Goal: Task Accomplishment & Management: Use online tool/utility

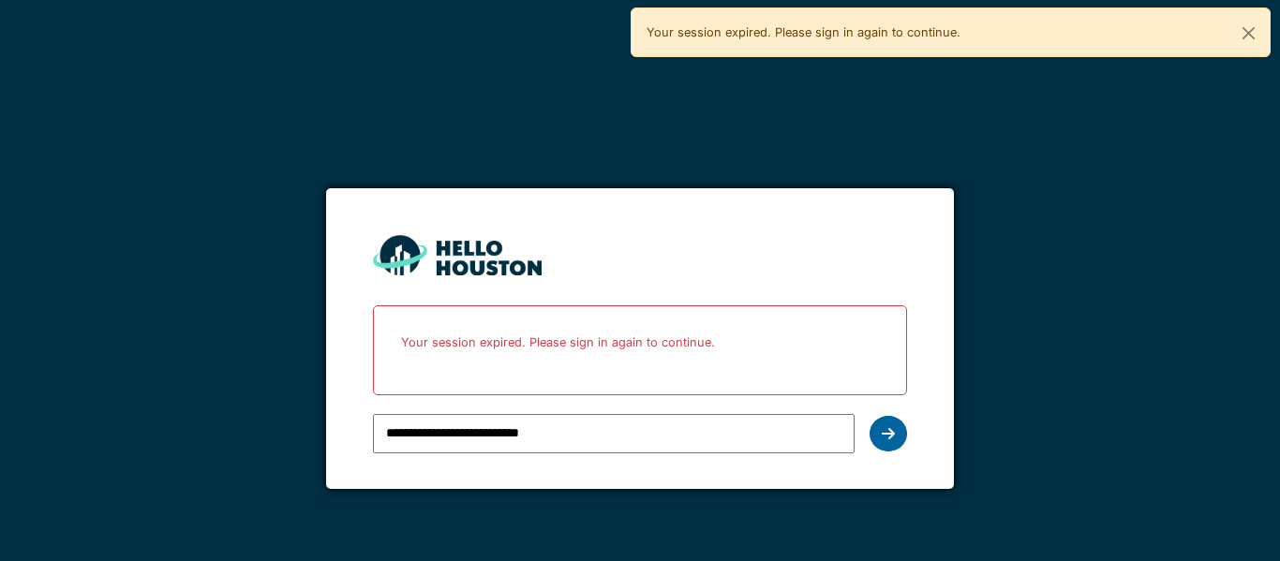
click at [884, 437] on icon at bounding box center [888, 433] width 13 height 15
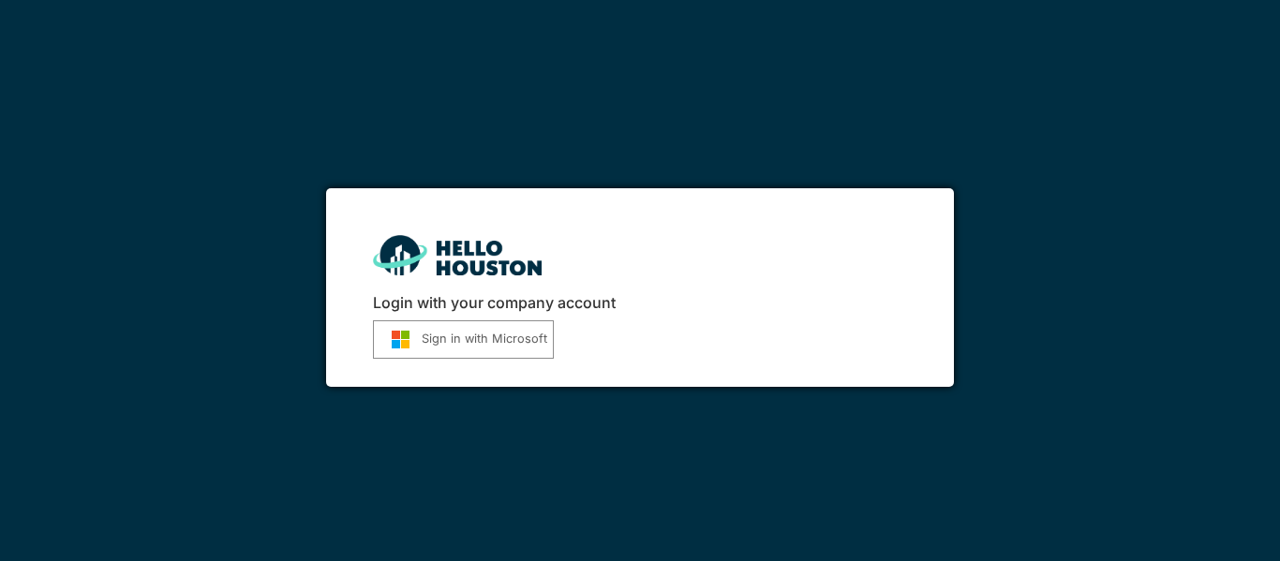
click at [530, 355] on button "Sign in with Microsoft" at bounding box center [463, 340] width 181 height 38
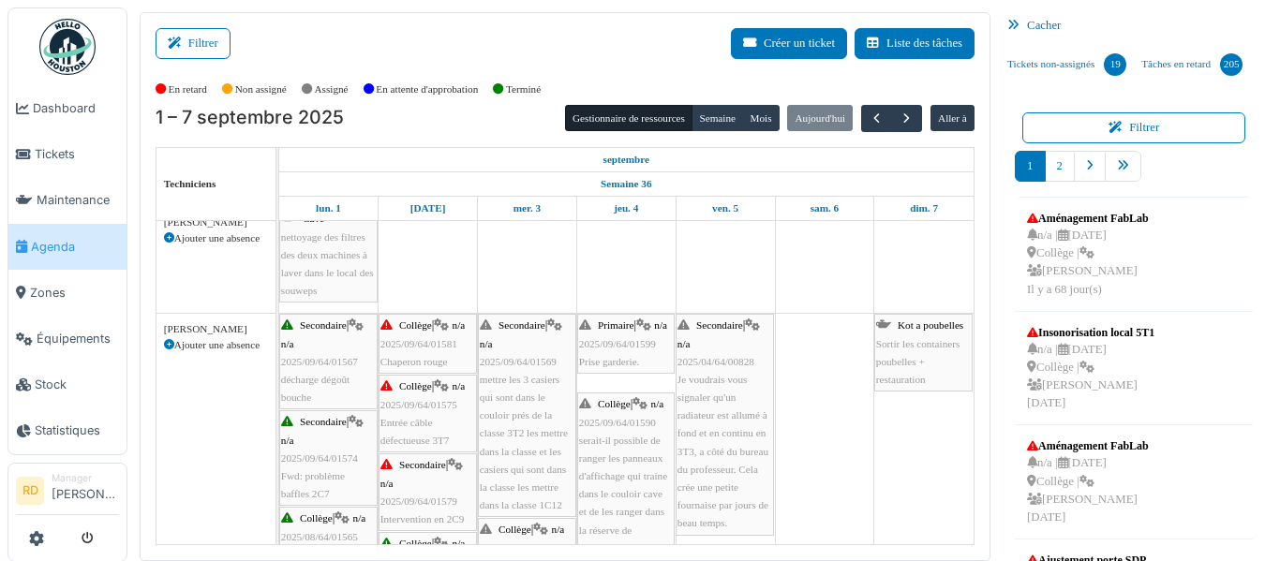
scroll to position [693, 0]
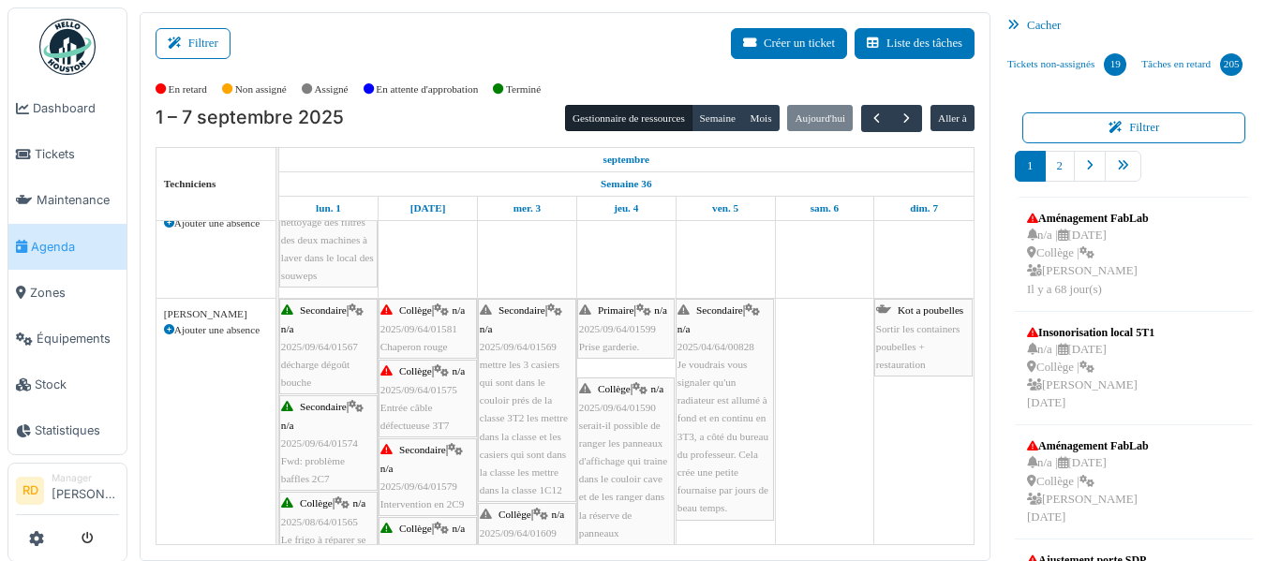
click at [445, 328] on span "2025/09/64/01581" at bounding box center [419, 328] width 77 height 11
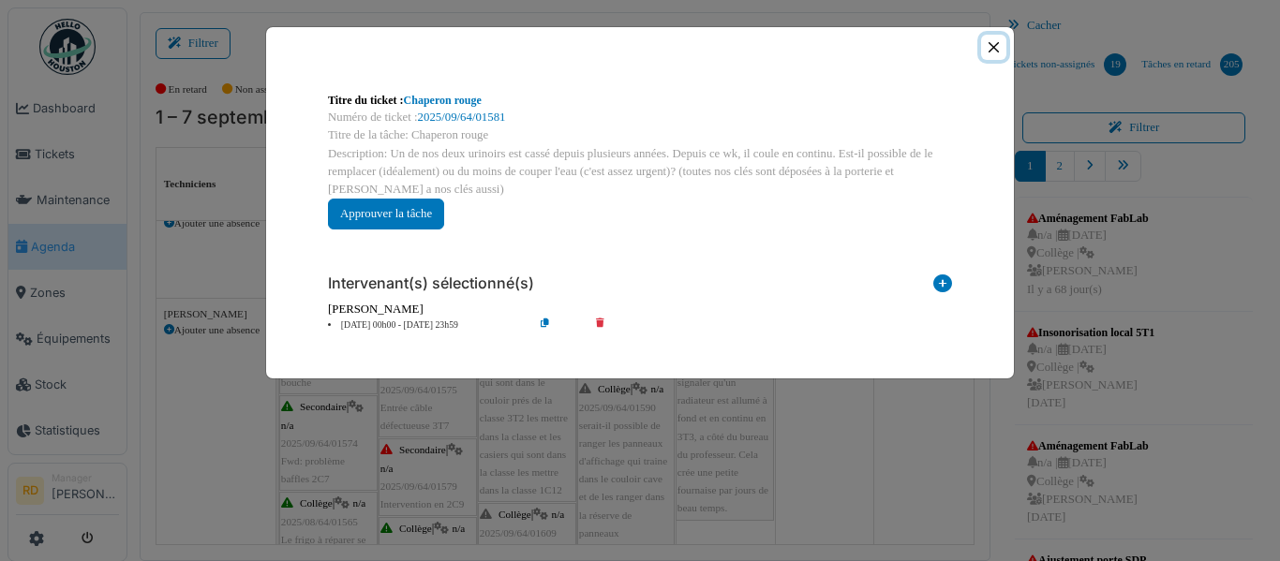
click at [1000, 48] on button "Close" at bounding box center [993, 47] width 25 height 25
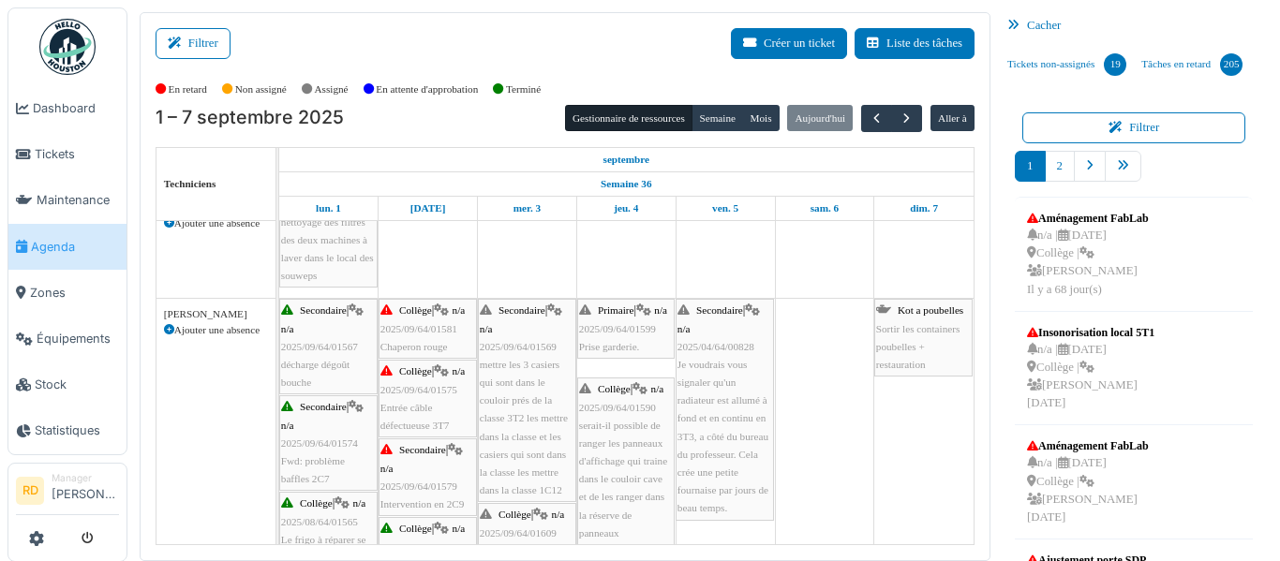
click at [429, 331] on span "2025/09/64/01581" at bounding box center [419, 328] width 77 height 11
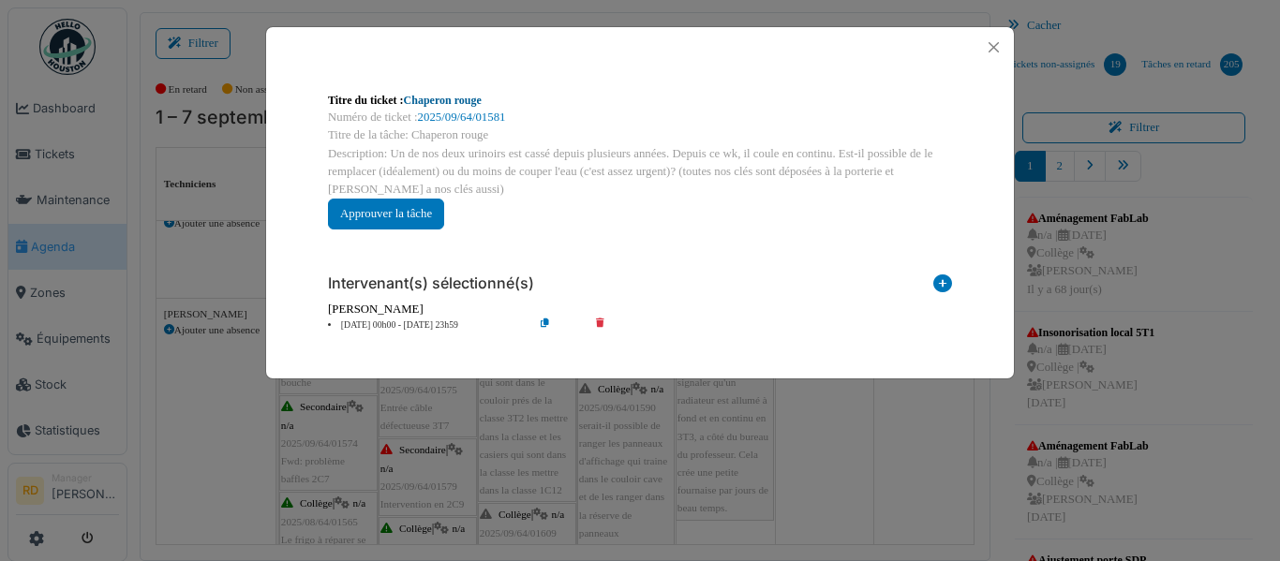
click at [466, 98] on link "Chaperon rouge" at bounding box center [443, 100] width 78 height 13
click at [992, 48] on button "Close" at bounding box center [993, 47] width 25 height 25
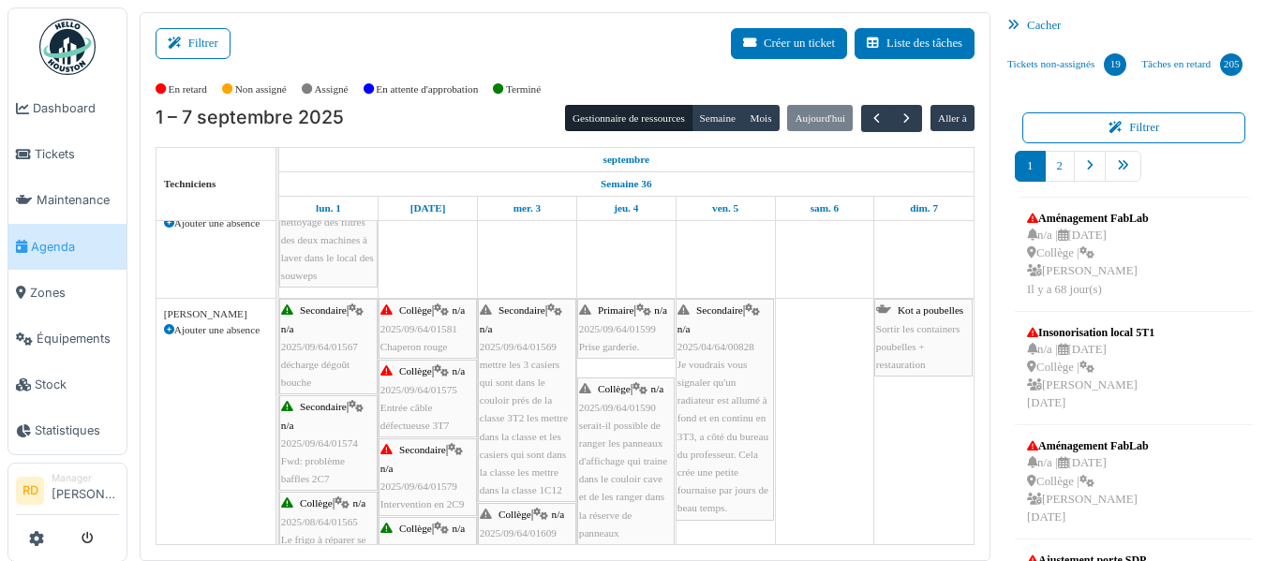
click at [440, 418] on div "Collège | n/a 2025/09/64/01575 Entrée câble défectueuse 3T7" at bounding box center [428, 399] width 95 height 72
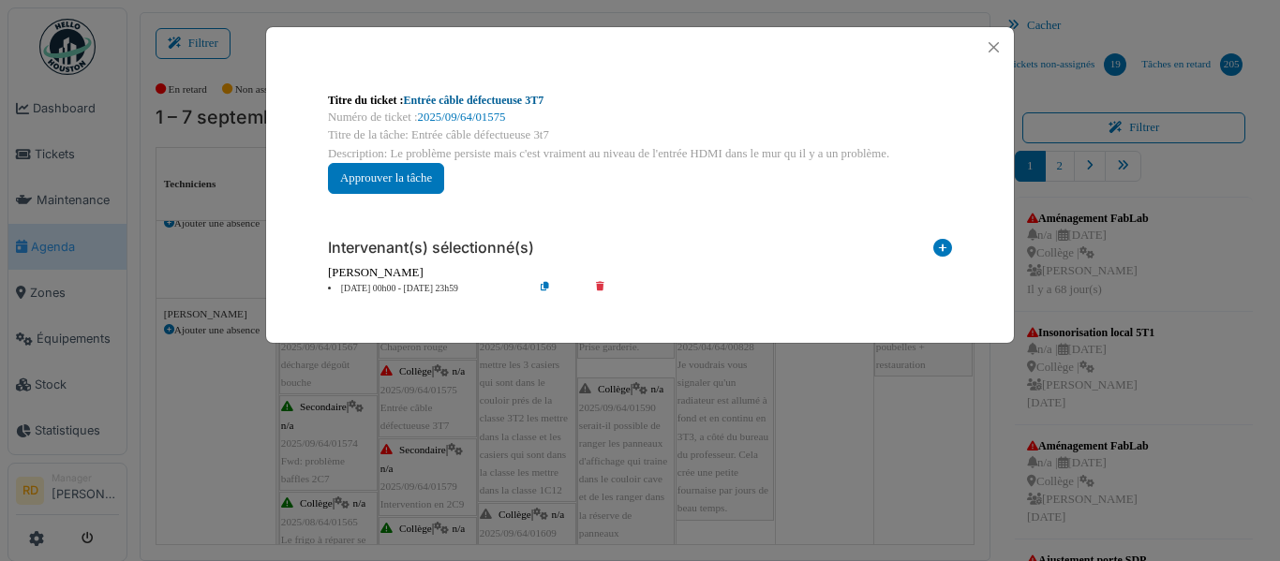
click at [468, 101] on link "Entrée câble défectueuse 3T7" at bounding box center [474, 100] width 141 height 13
click at [1000, 46] on button "Close" at bounding box center [993, 47] width 25 height 25
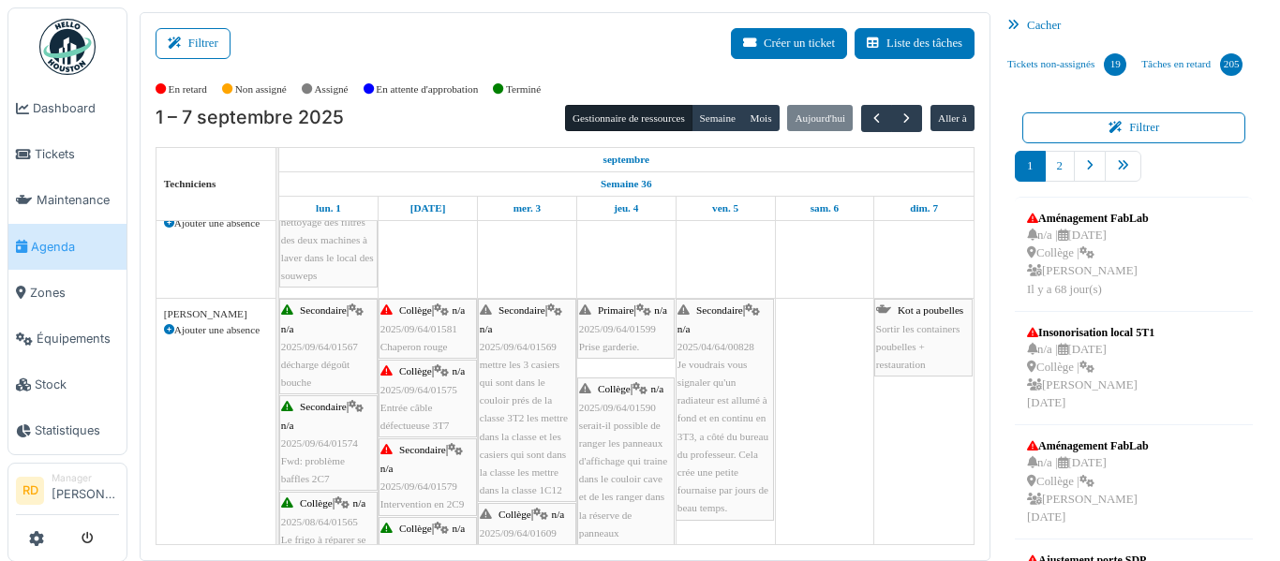
click at [437, 477] on div "Secondaire | n/a 2025/09/64/01579 Intervention en 2C9" at bounding box center [428, 477] width 95 height 72
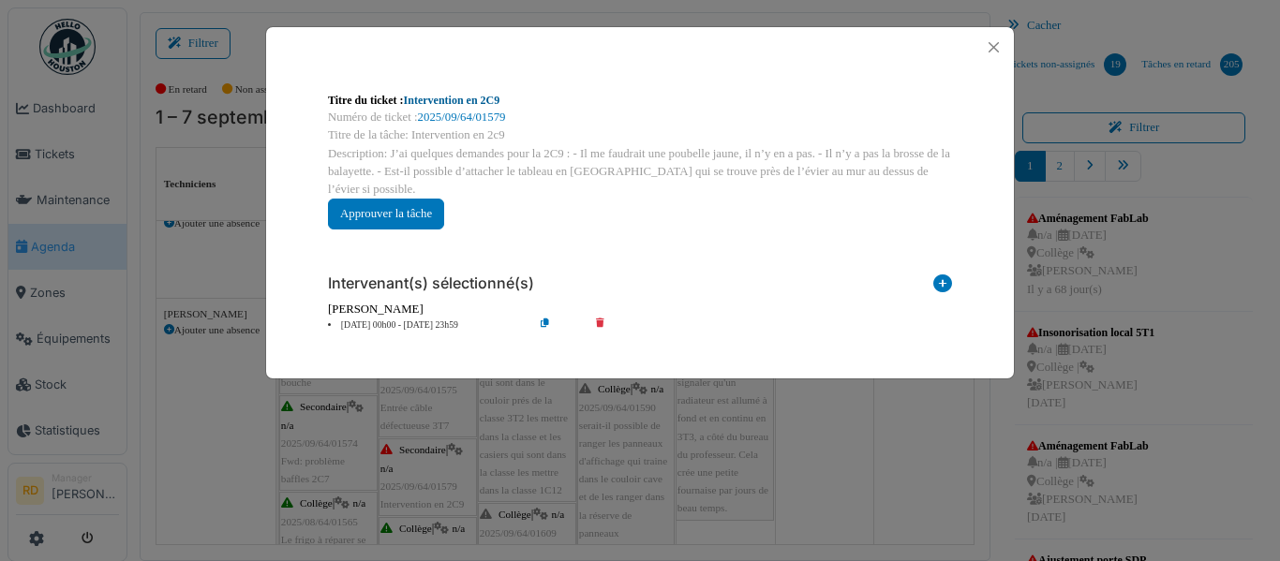
click at [461, 99] on link "Intervention en 2C9" at bounding box center [452, 100] width 97 height 13
click at [993, 41] on button "Close" at bounding box center [993, 47] width 25 height 25
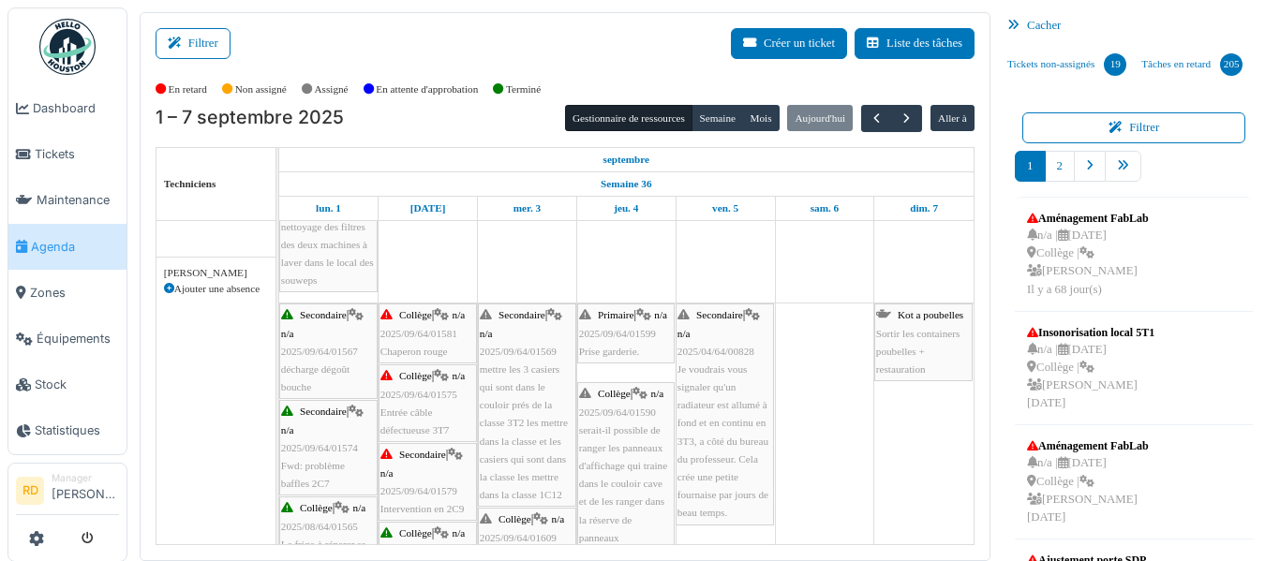
scroll to position [687, 0]
click at [527, 419] on span "mettre les 3 casiers qui sont dans le couloir prés de la classe 3T2 les mettre …" at bounding box center [524, 433] width 88 height 137
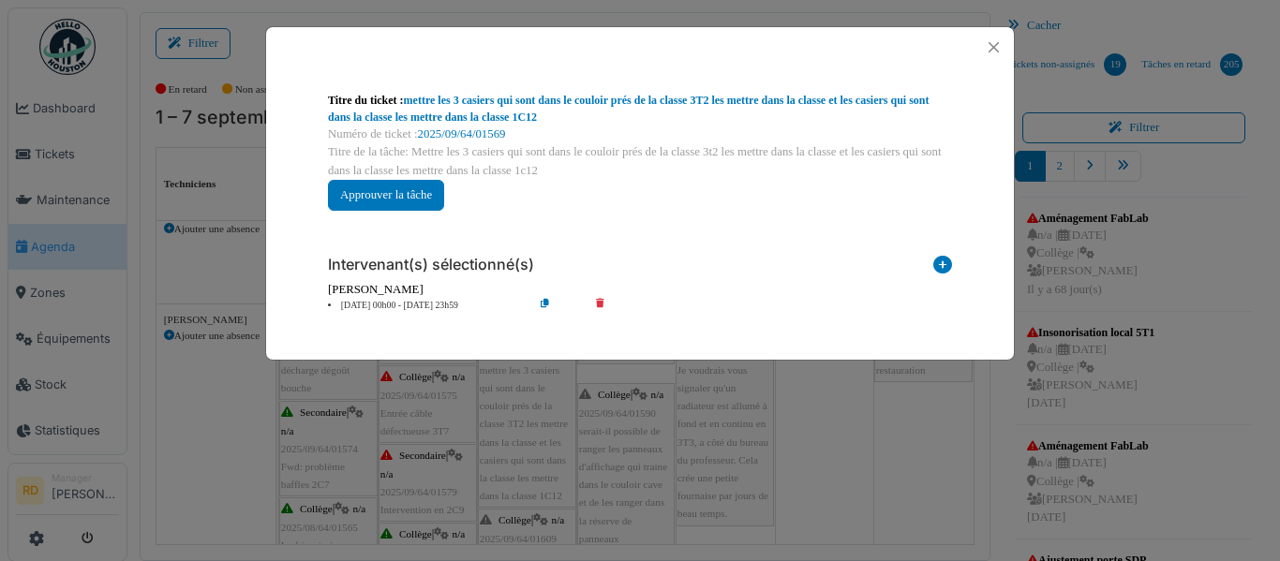
click at [874, 408] on div "**********" at bounding box center [640, 280] width 1280 height 561
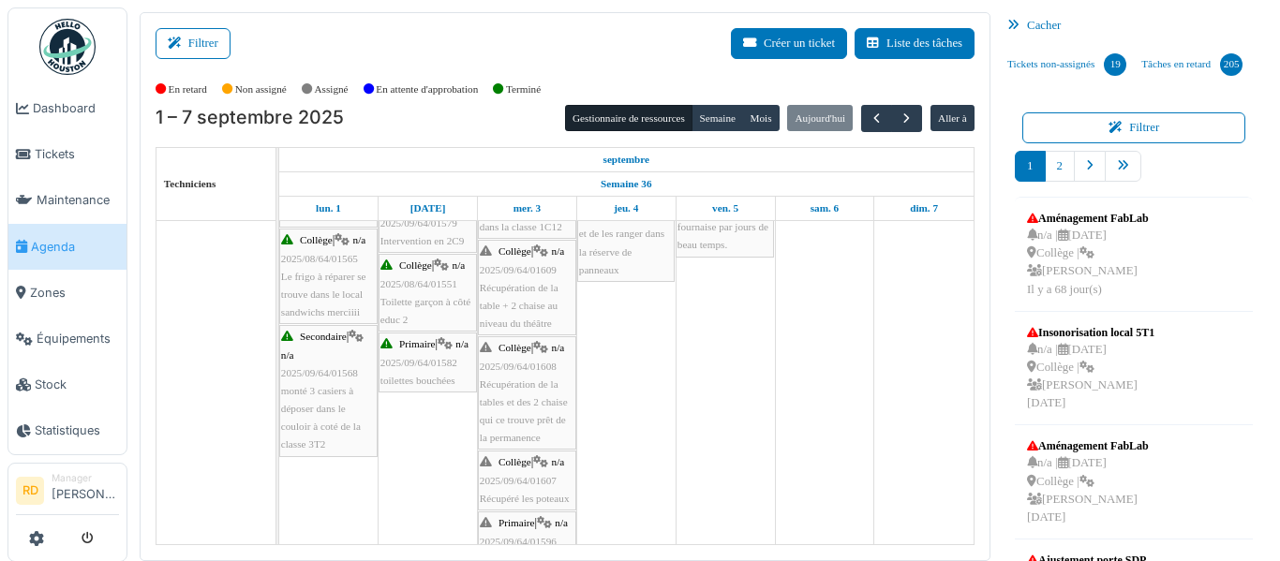
scroll to position [0, 0]
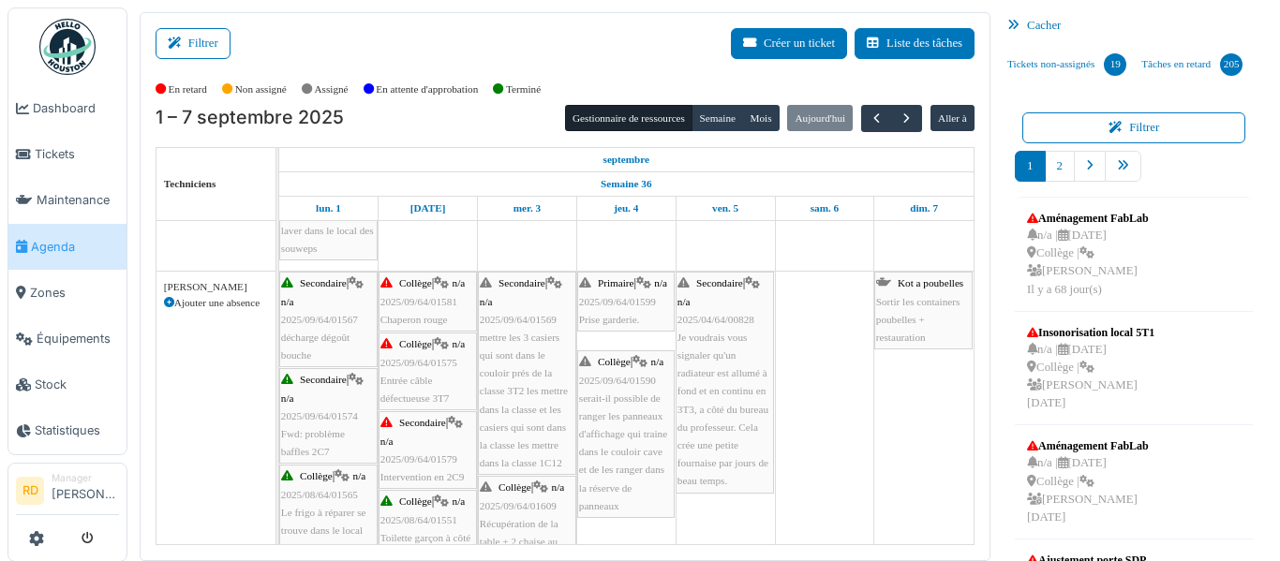
click at [533, 351] on span "mettre les 3 casiers qui sont dans le couloir prés de la classe 3T2 les mettre …" at bounding box center [524, 400] width 88 height 137
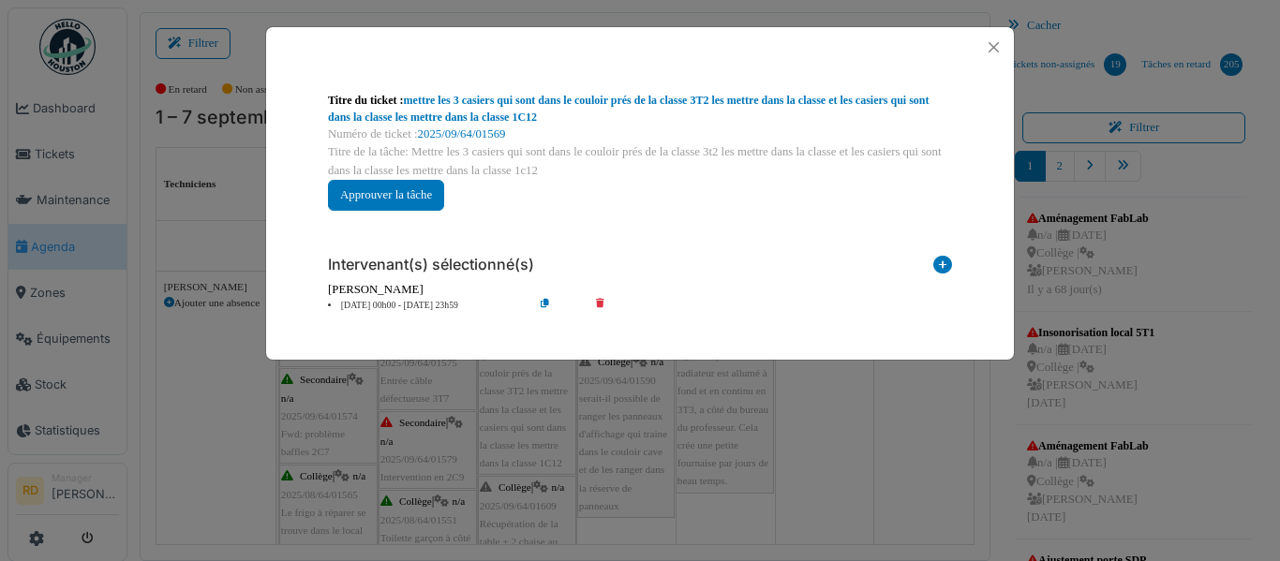
click at [245, 178] on div "**********" at bounding box center [640, 280] width 1280 height 561
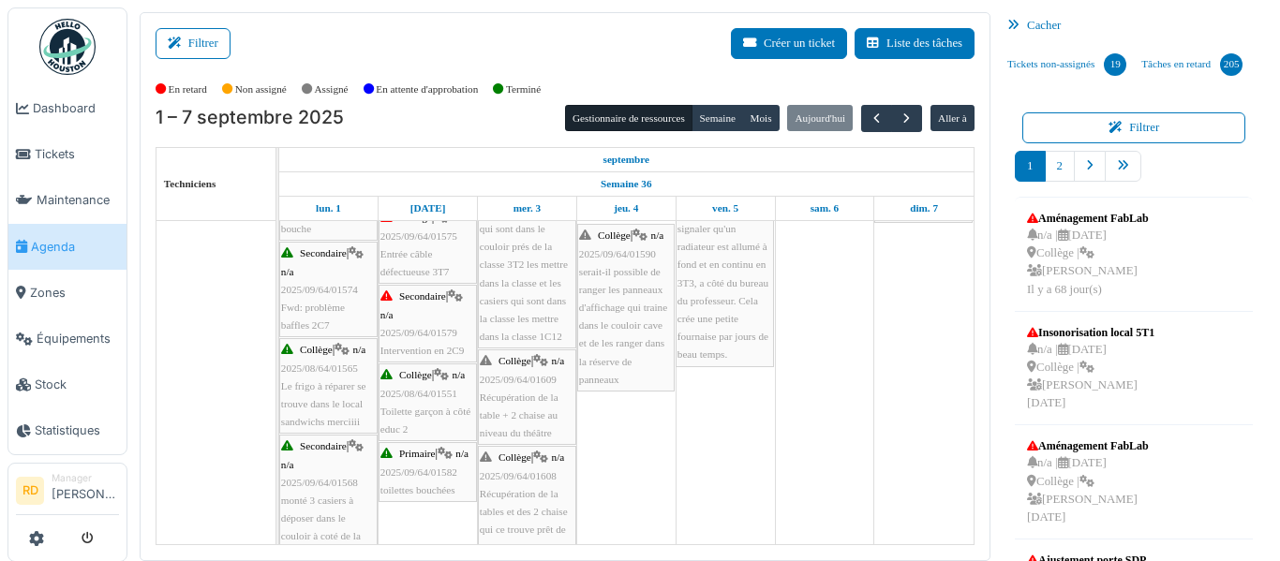
click at [542, 396] on span "Récupération de la table + 2 chaise au niveau du théâtre" at bounding box center [519, 415] width 79 height 47
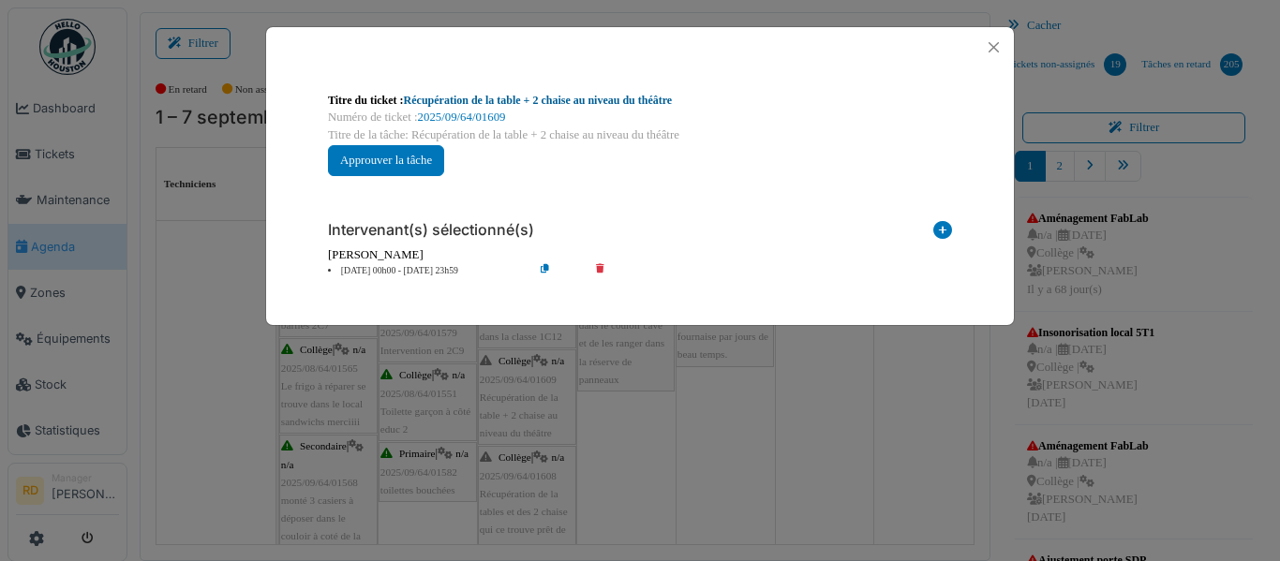
click at [530, 98] on link "Récupération de la table + 2 chaise au niveau du théâtre" at bounding box center [538, 100] width 269 height 13
click at [1003, 49] on button "Close" at bounding box center [993, 47] width 25 height 25
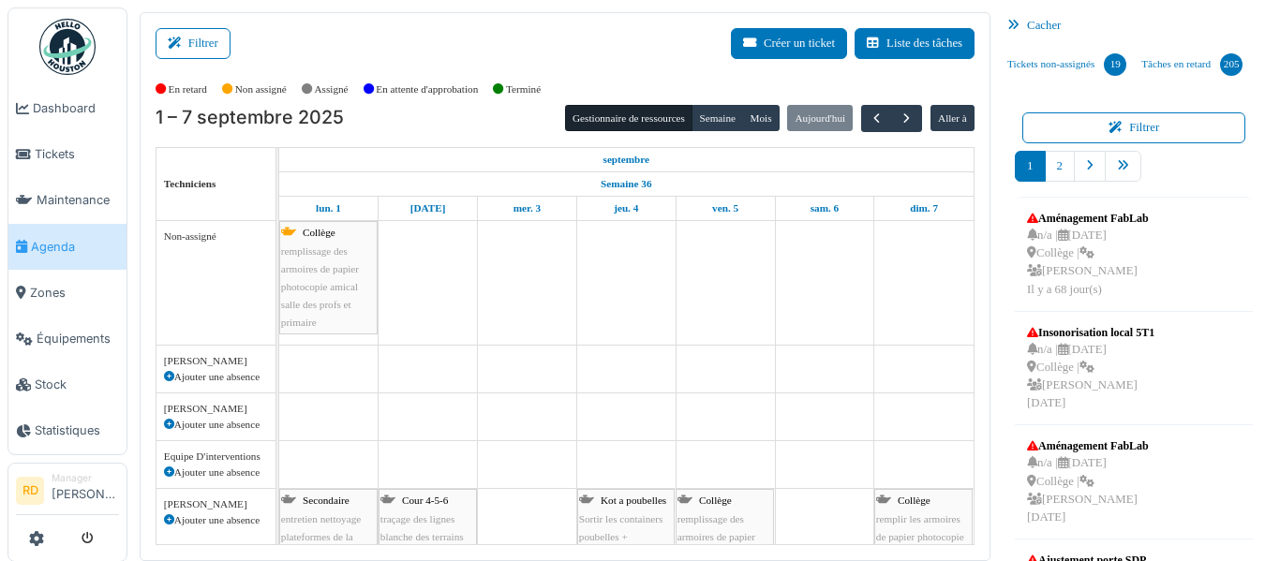
scroll to position [16, 0]
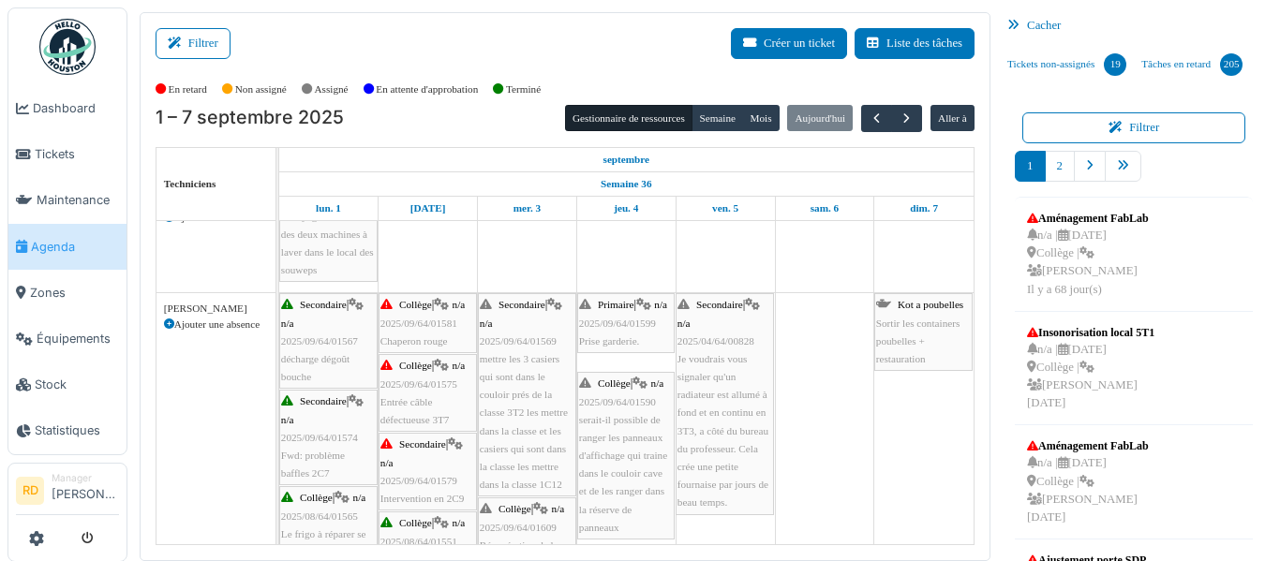
click at [342, 346] on span "2025/09/64/01567" at bounding box center [319, 341] width 77 height 11
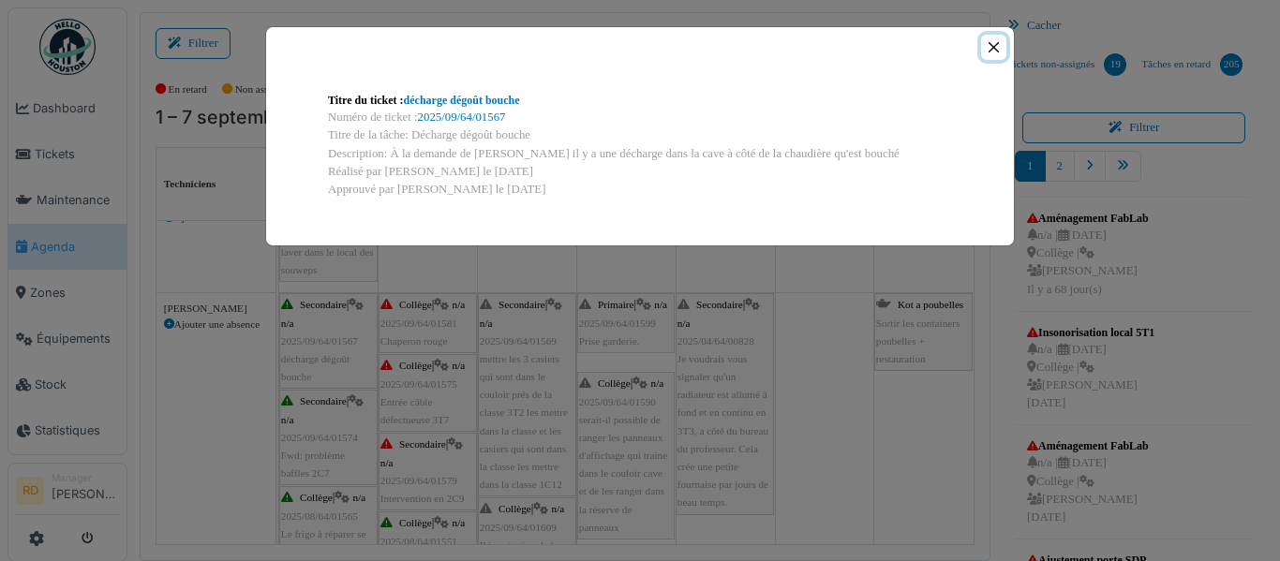
click at [993, 44] on button "Close" at bounding box center [993, 47] width 25 height 25
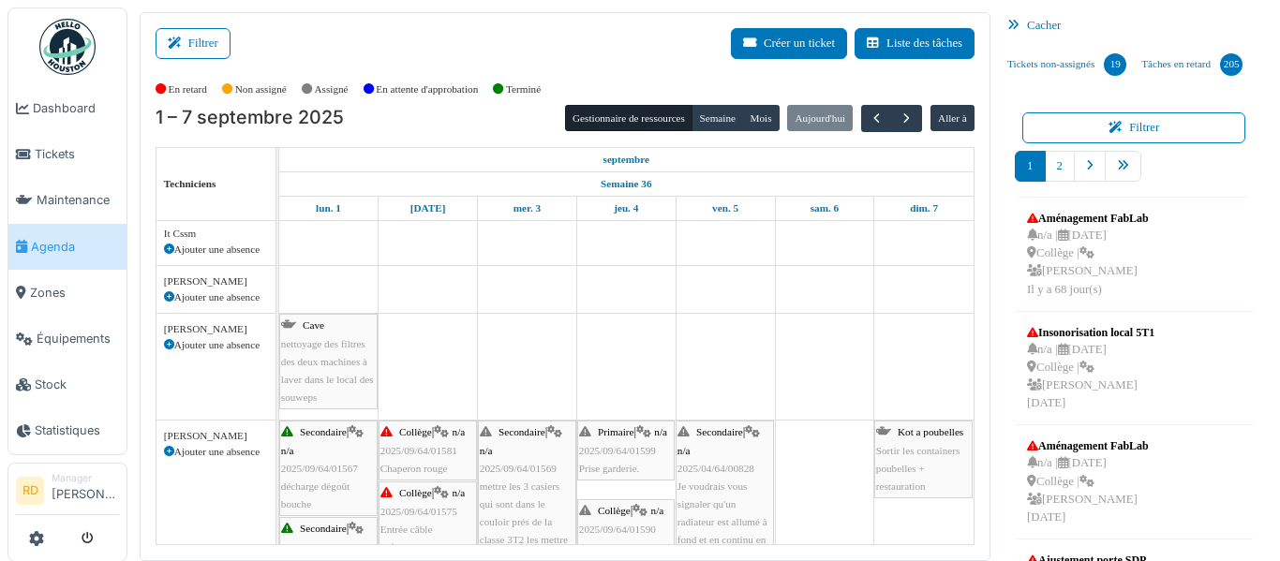
click at [337, 366] on span "nettoyage des filtres des deux machines à laver dans le local des souweps" at bounding box center [327, 371] width 93 height 66
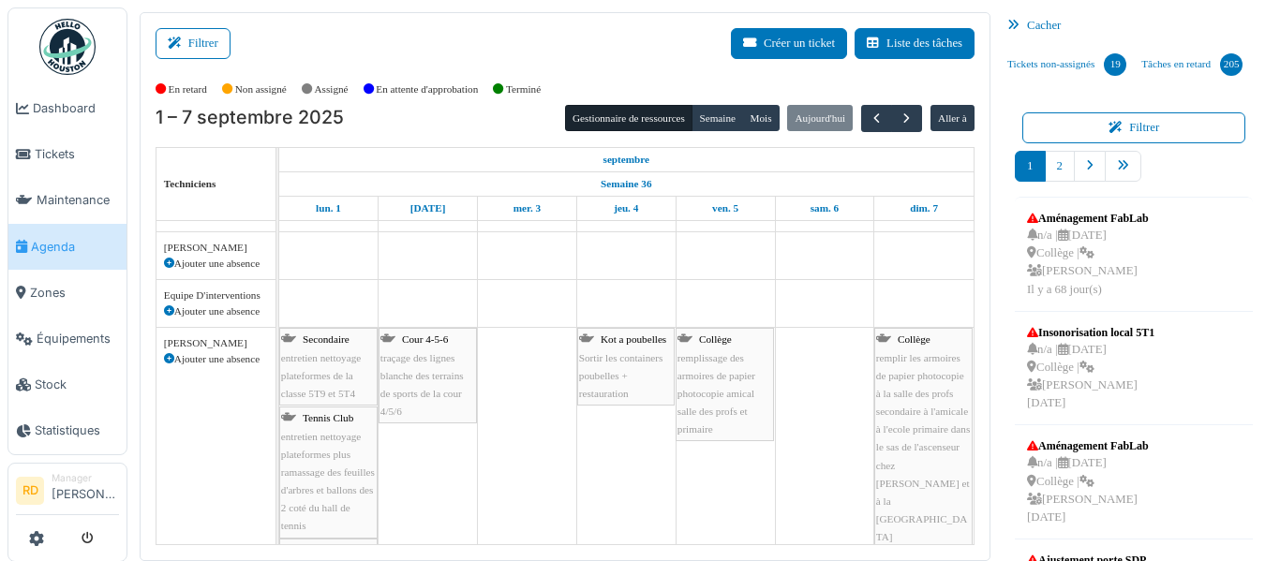
click at [338, 370] on span "entretien nettoyage plateformes de la classe 5T9 et 5T4" at bounding box center [321, 375] width 80 height 47
click at [333, 381] on span "entretien nettoyage plateformes plus ramassage des feuilles d'arbres et ballons…" at bounding box center [328, 402] width 94 height 101
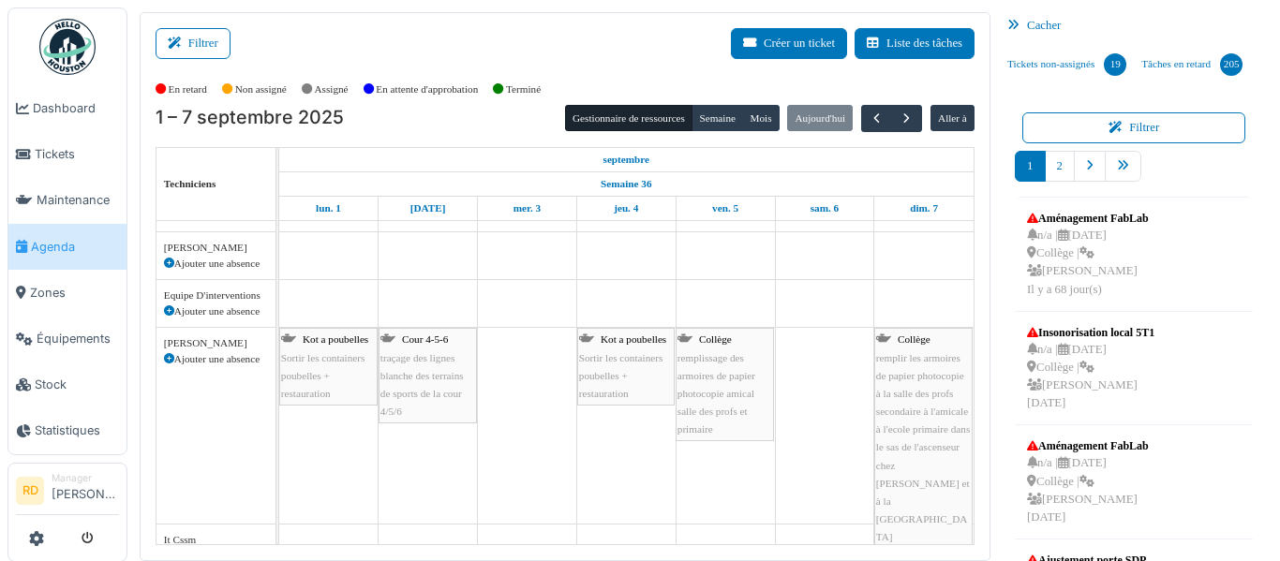
click at [339, 381] on div "Kot a poubelles Sortir les containers poubelles + restauration" at bounding box center [328, 367] width 95 height 72
click at [423, 361] on span "traçage des lignes blanche des terrains de sports de la cour 4/5/6" at bounding box center [422, 385] width 83 height 66
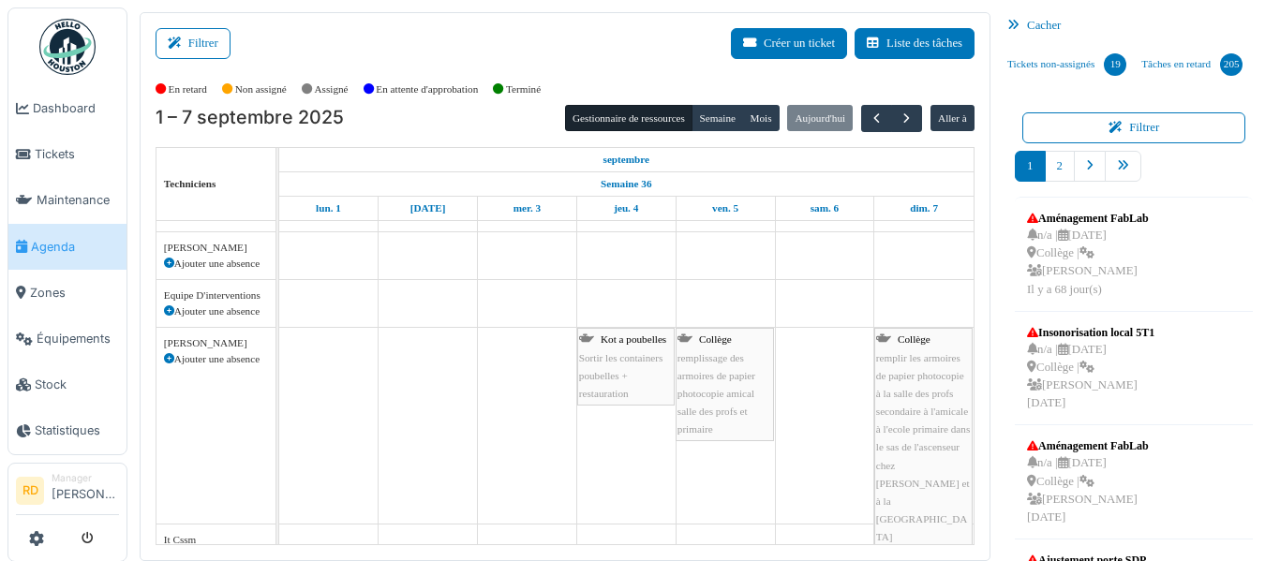
click at [627, 374] on span "Sortir les containers poubelles + restauration" at bounding box center [620, 375] width 83 height 47
click at [695, 372] on span "remplissage des armoires de papier photocopie amical salle des profs et primaire" at bounding box center [717, 393] width 78 height 83
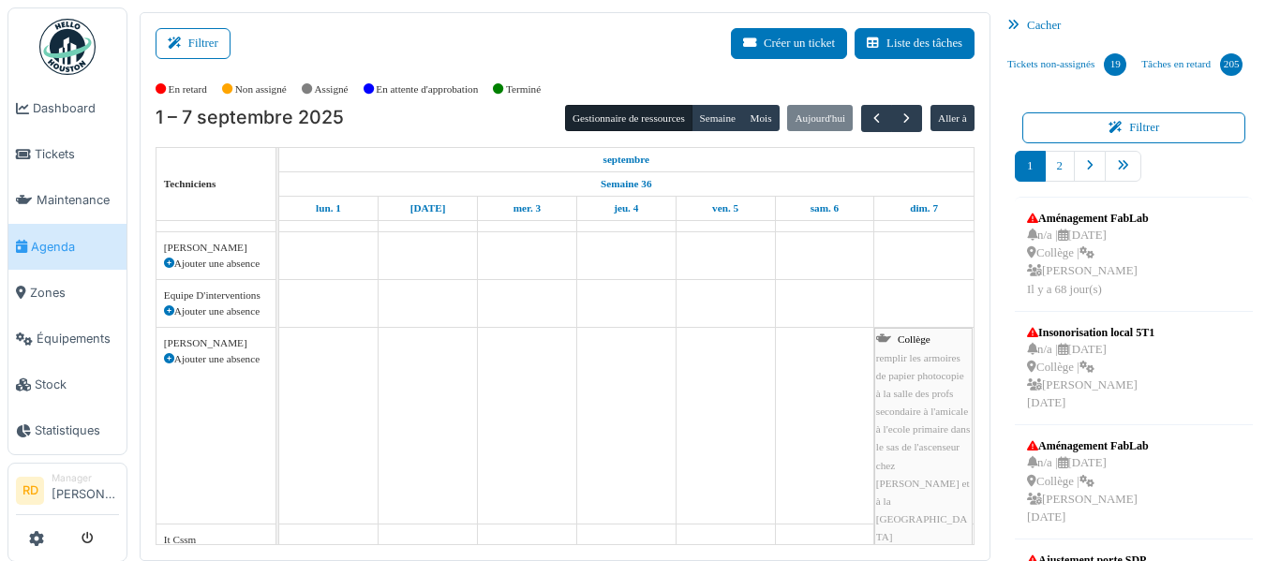
click at [934, 382] on span "remplir les armoires de papier photocopie à la salle des profs secondaire à l'a…" at bounding box center [923, 456] width 94 height 209
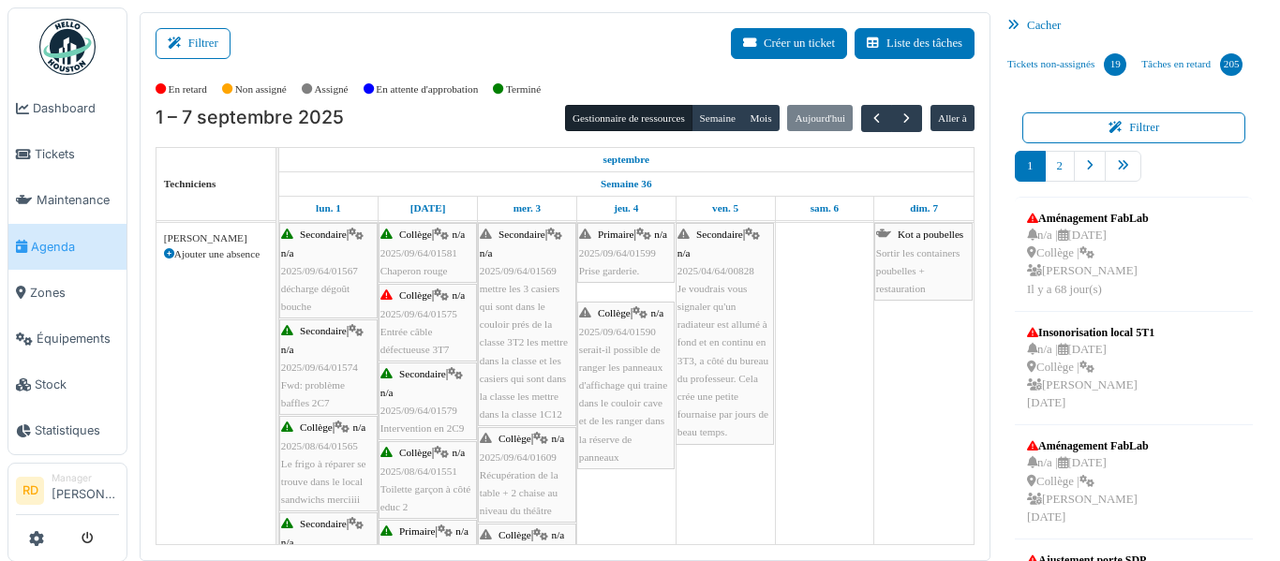
click at [513, 337] on span "mettre les 3 casiers qui sont dans le couloir prés de la classe 3T2 les mettre …" at bounding box center [524, 351] width 88 height 137
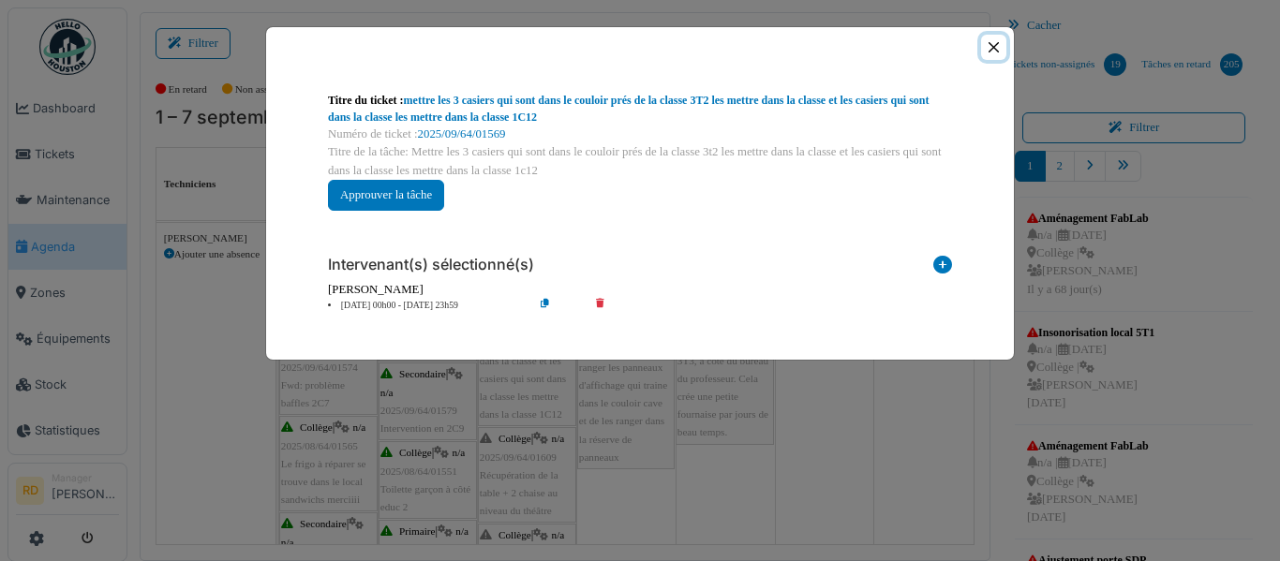
click at [988, 46] on button "Close" at bounding box center [993, 47] width 25 height 25
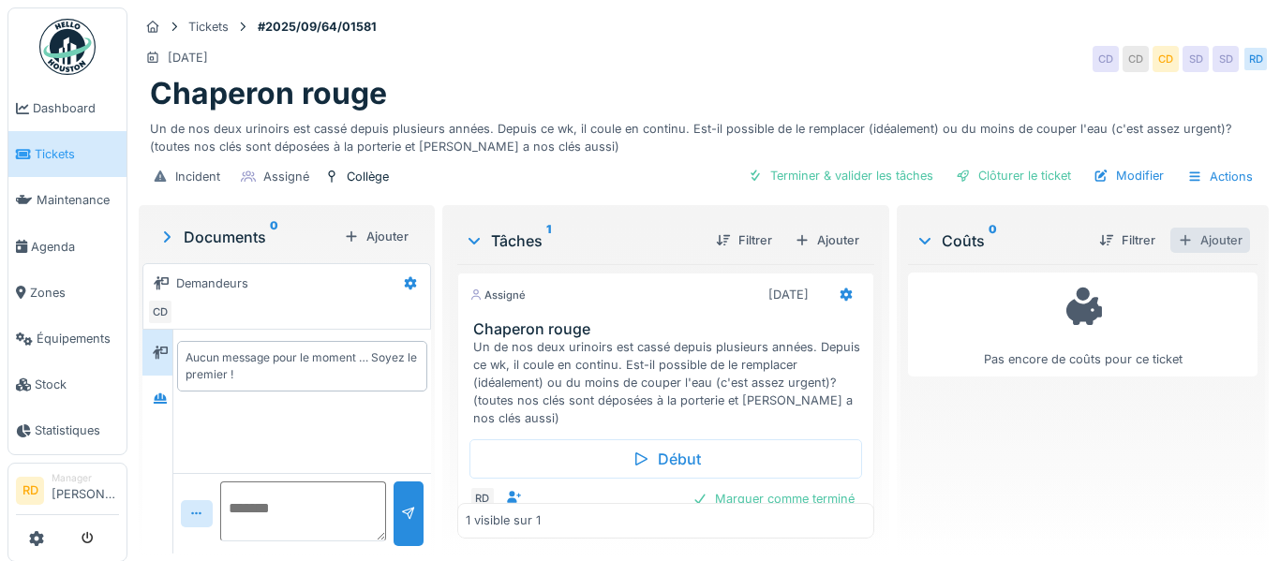
click at [1232, 231] on div "Ajouter" at bounding box center [1211, 240] width 80 height 25
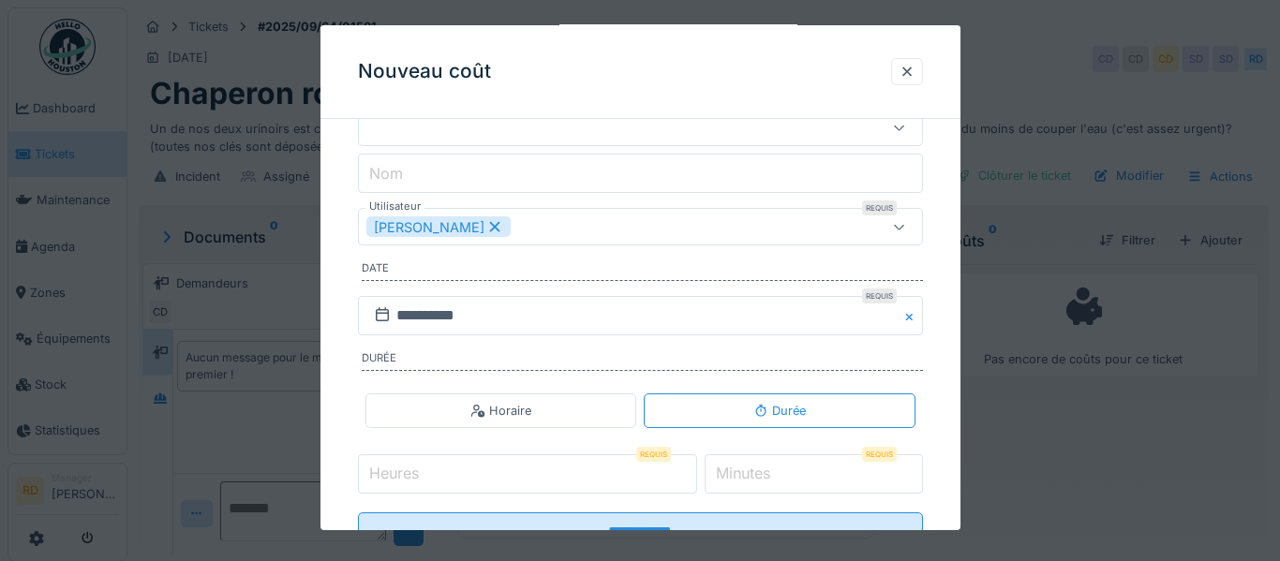
scroll to position [225, 0]
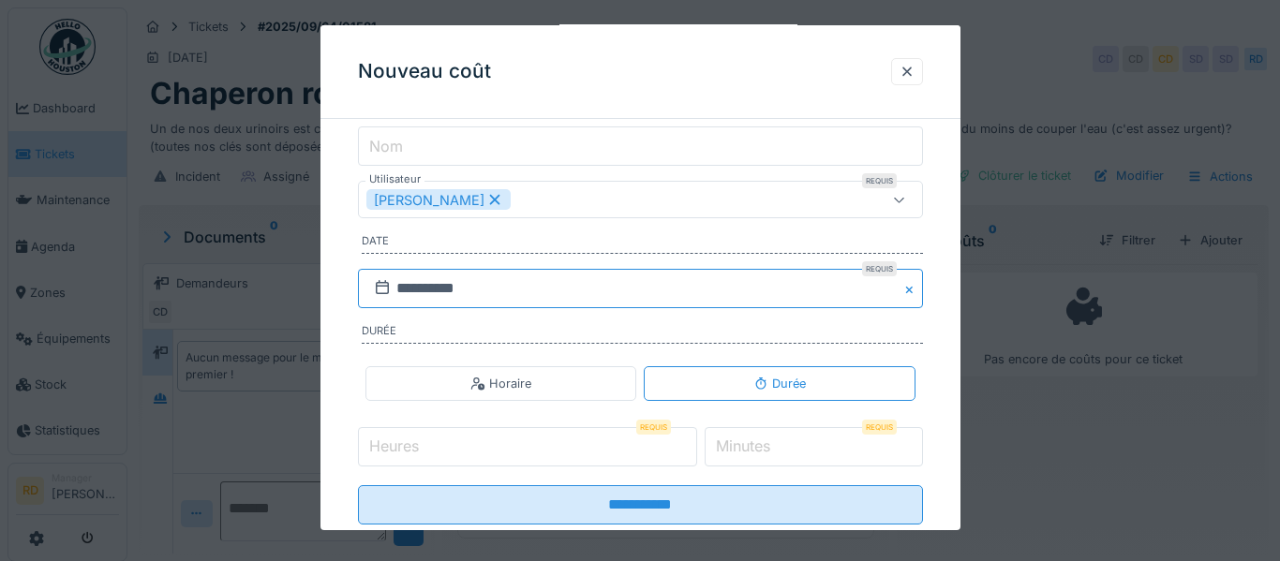
click at [571, 291] on input "**********" at bounding box center [640, 288] width 565 height 39
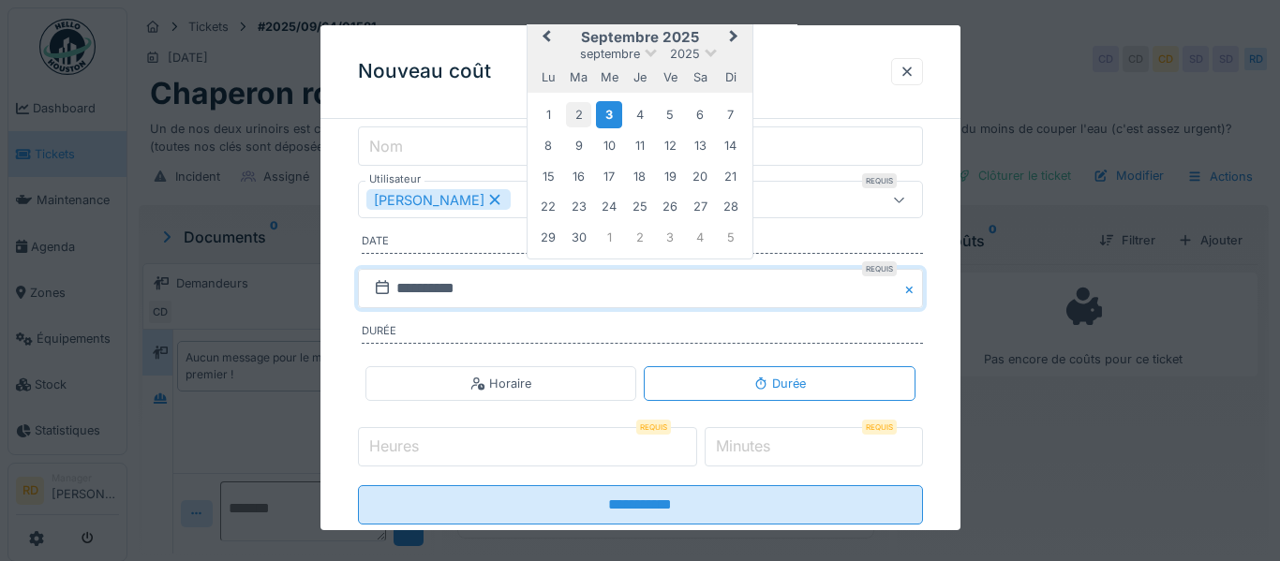
click at [576, 114] on div "2" at bounding box center [578, 114] width 25 height 25
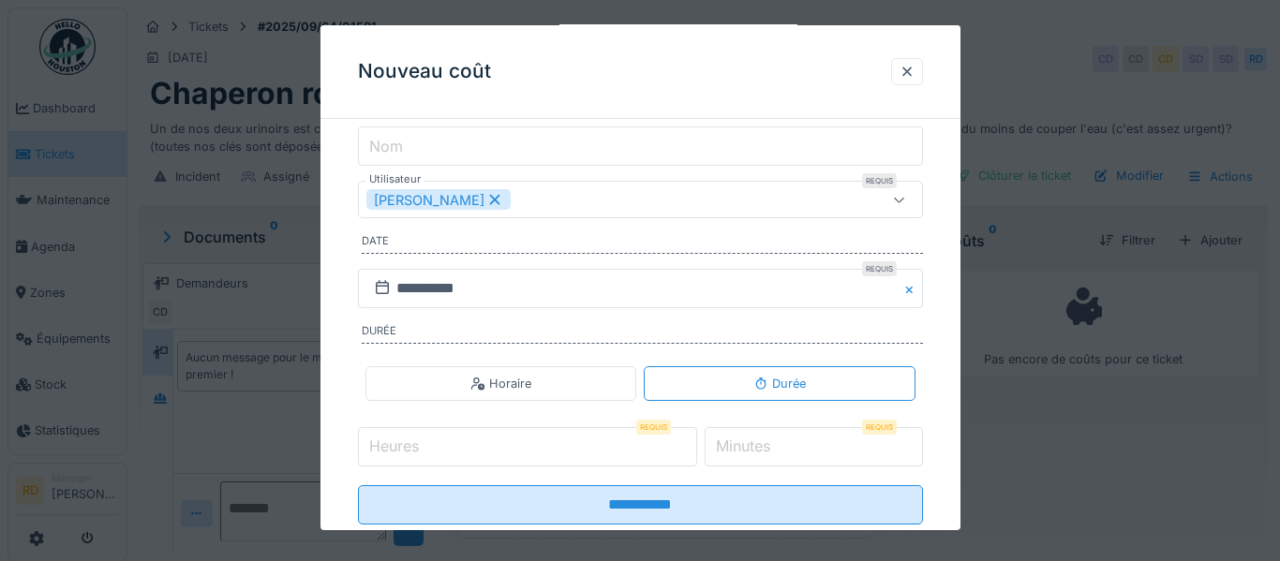
type input "*"
click at [697, 442] on input "*" at bounding box center [527, 446] width 339 height 39
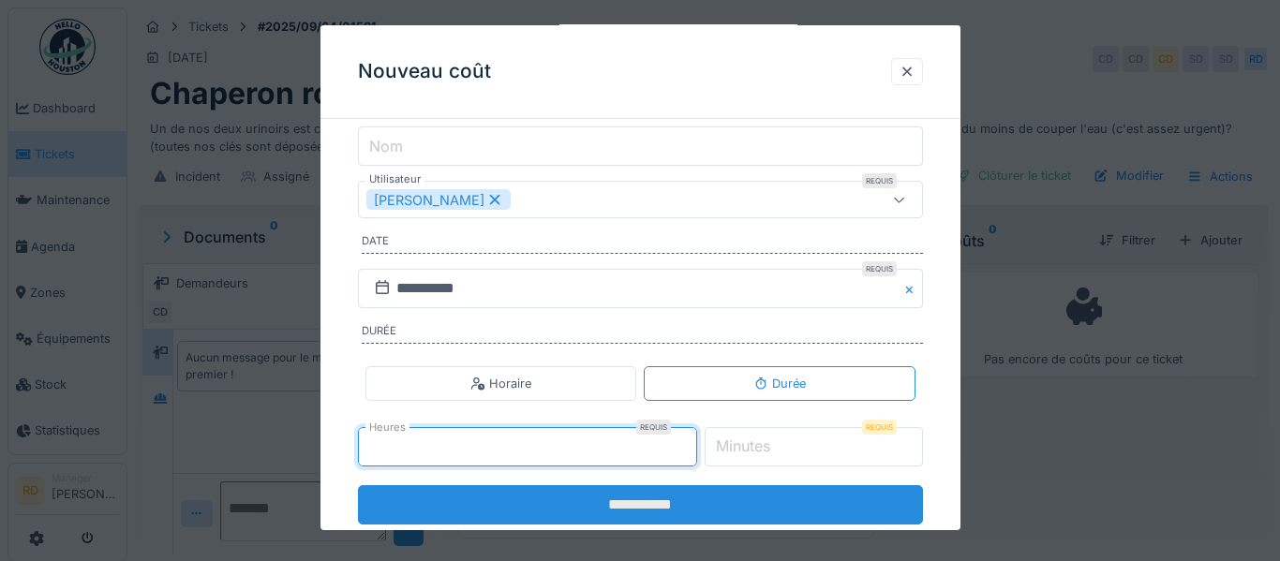
click at [767, 490] on input "**********" at bounding box center [640, 504] width 565 height 39
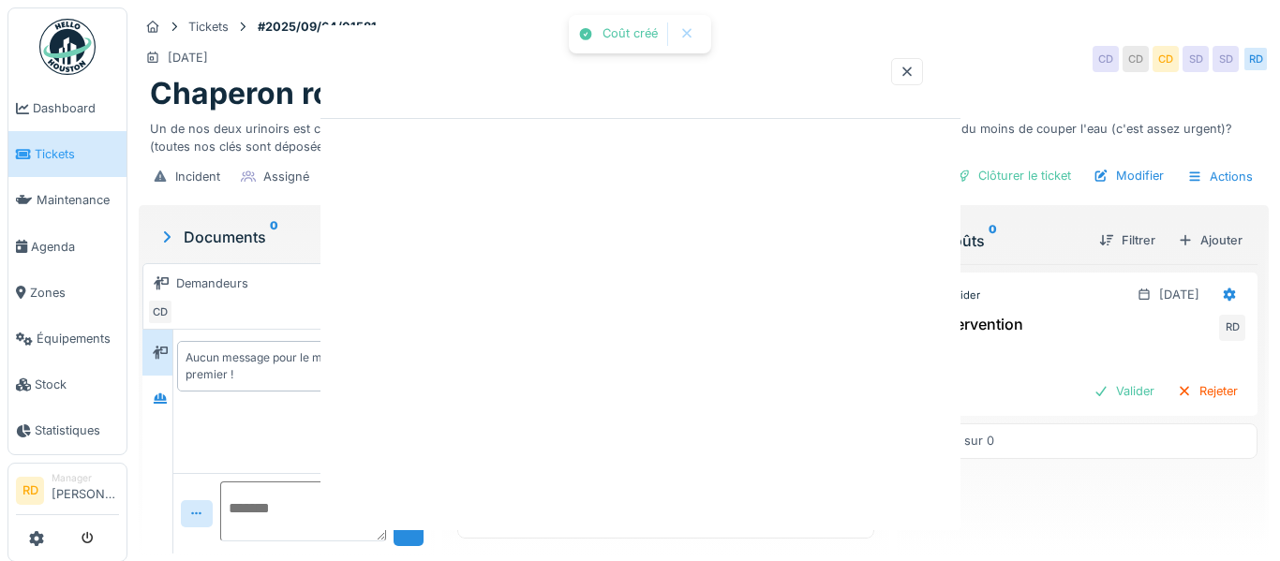
scroll to position [0, 0]
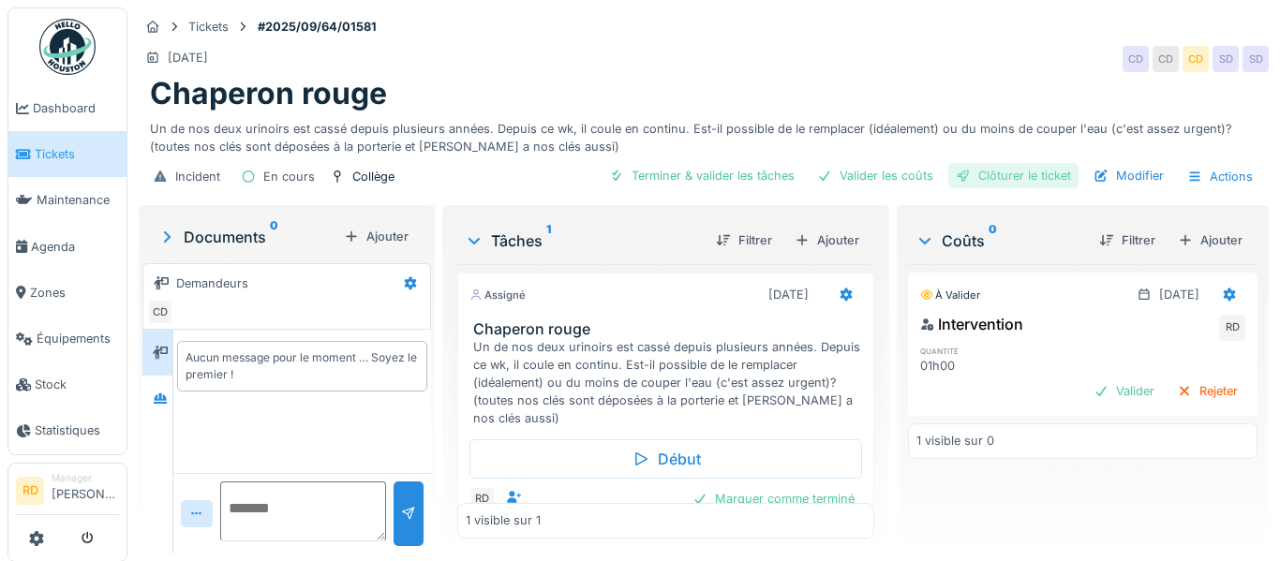
click at [1038, 175] on div "Clôturer le ticket" at bounding box center [1013, 175] width 130 height 25
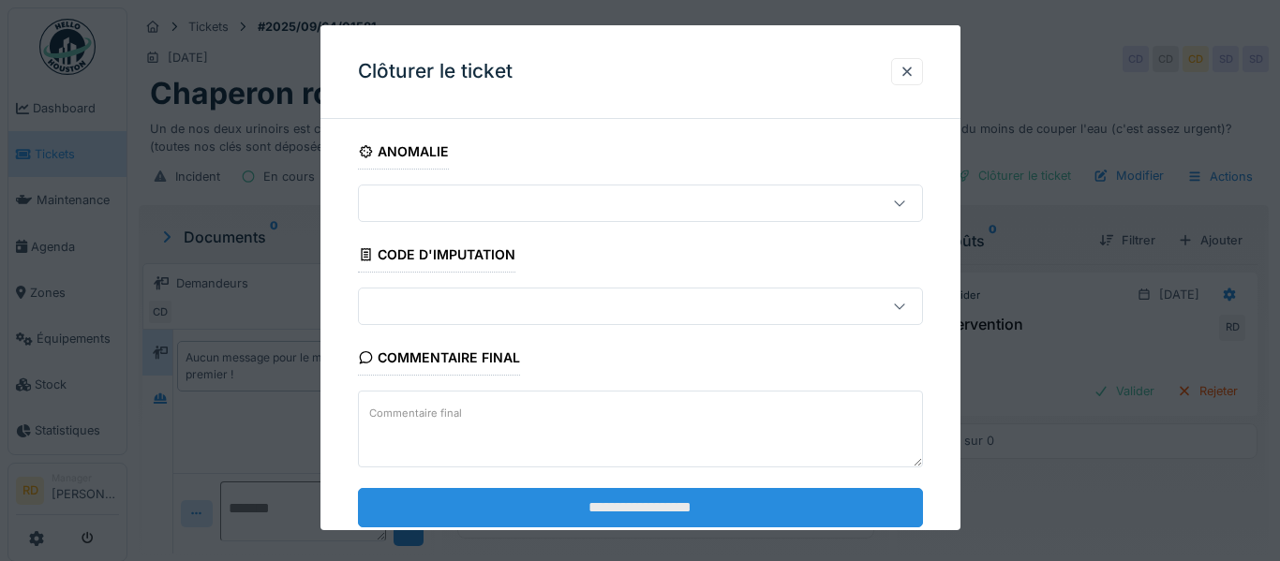
click at [659, 502] on input "**********" at bounding box center [640, 506] width 565 height 39
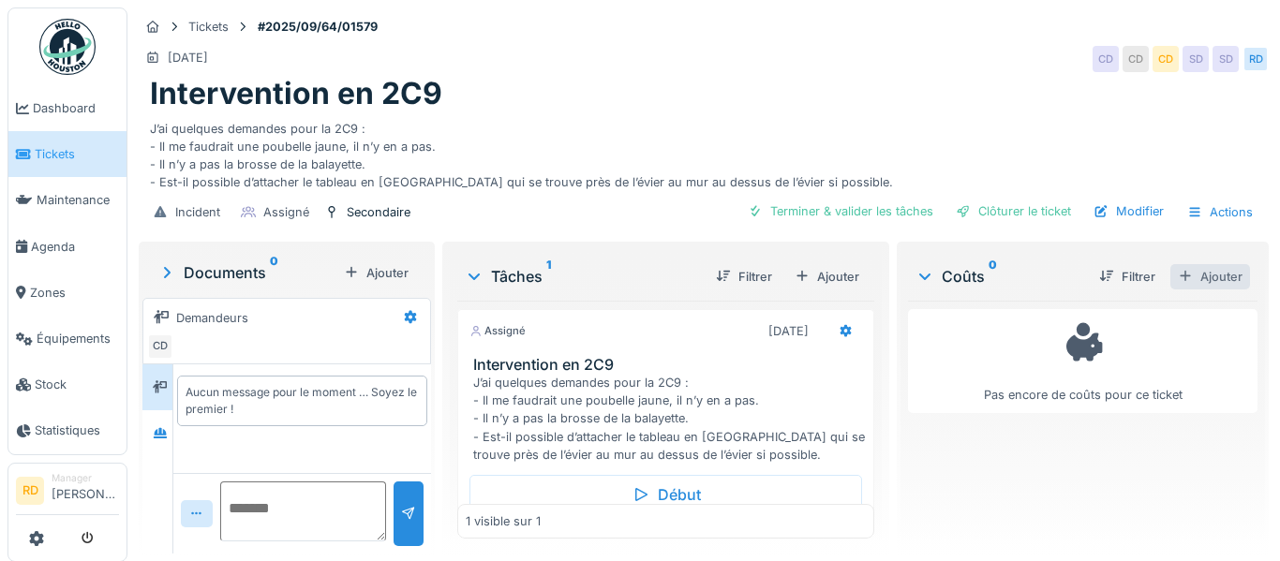
click at [1202, 276] on div "Ajouter" at bounding box center [1211, 276] width 80 height 25
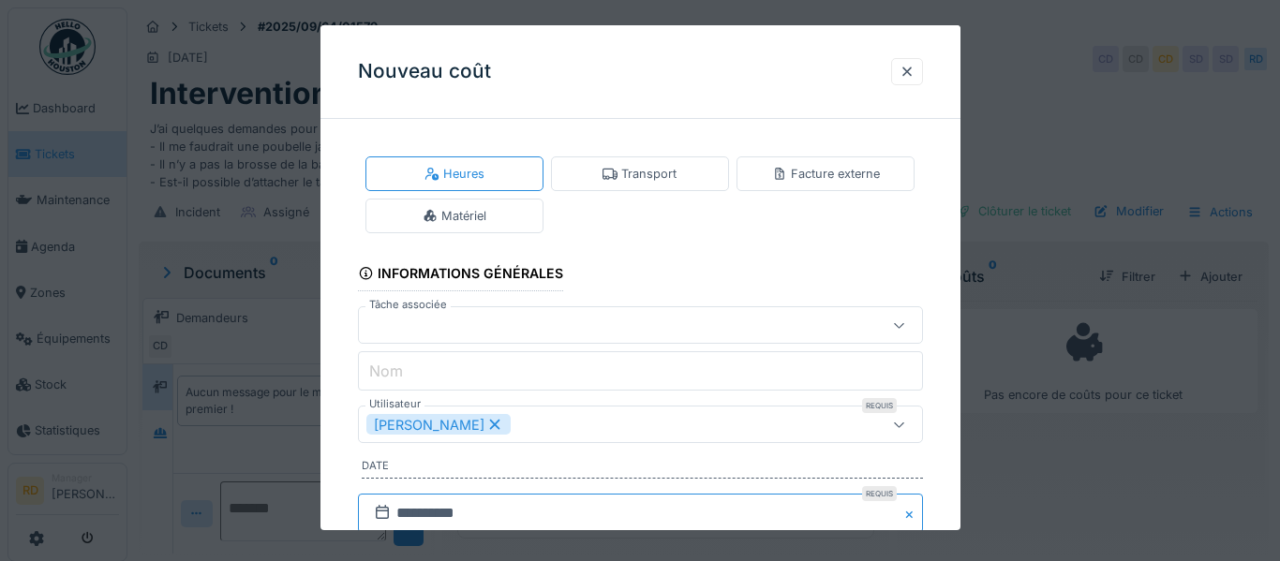
click at [541, 516] on input "**********" at bounding box center [640, 513] width 565 height 39
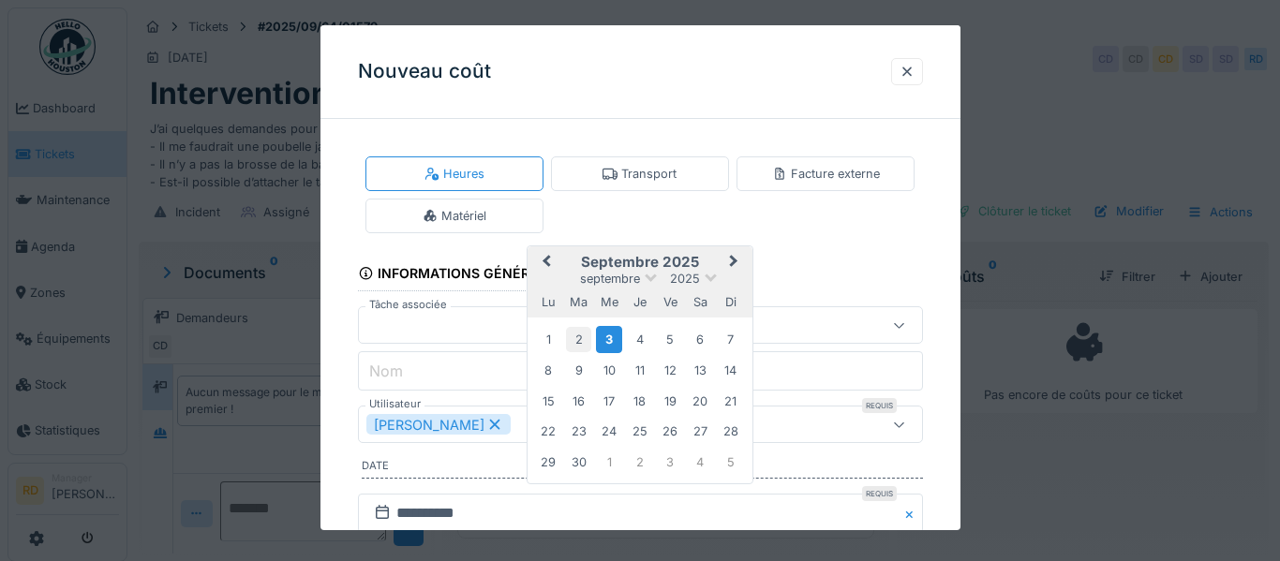
click at [579, 348] on div "2" at bounding box center [578, 339] width 25 height 25
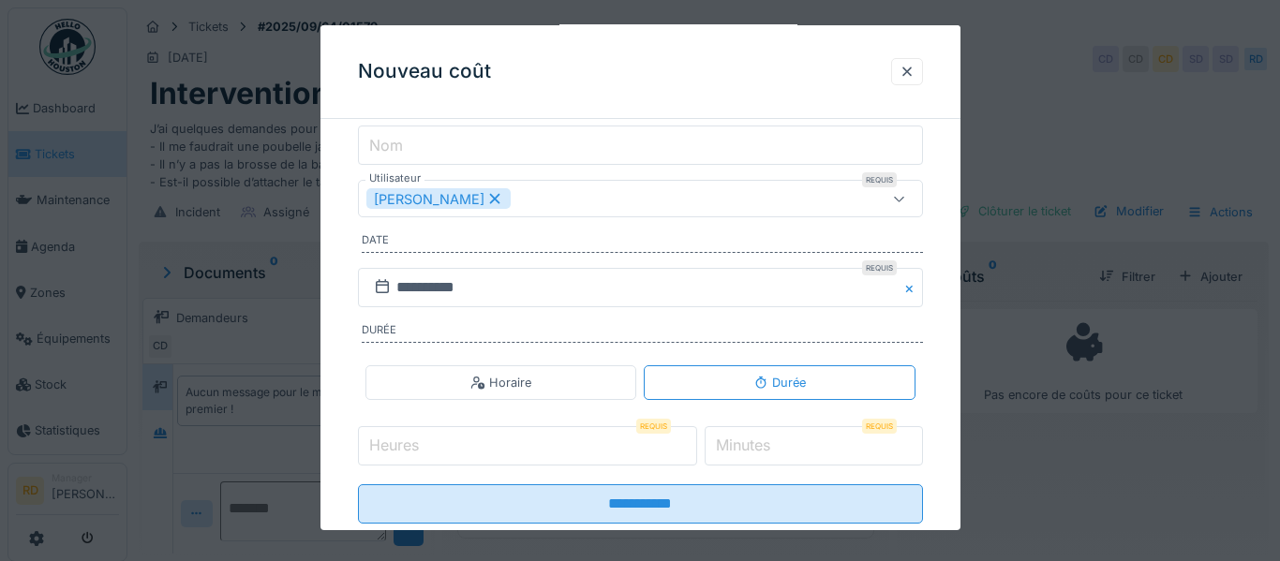
scroll to position [272, 0]
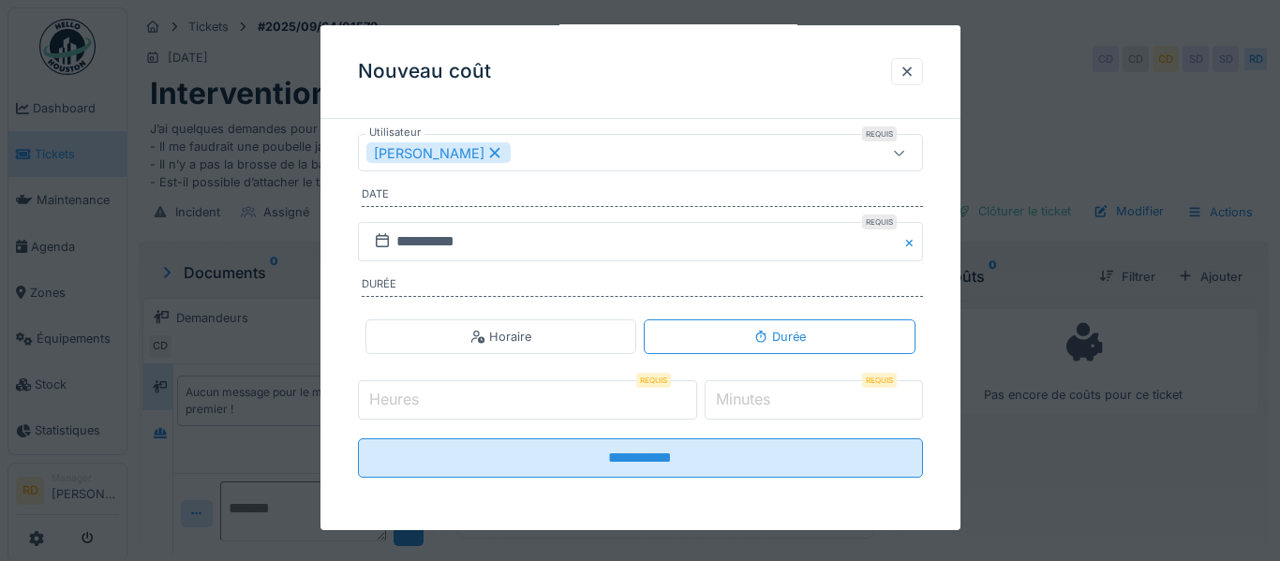
click at [697, 397] on input "*" at bounding box center [527, 400] width 339 height 39
type input "*"
click at [696, 409] on input "*" at bounding box center [527, 400] width 339 height 39
click at [906, 396] on input "*" at bounding box center [814, 400] width 218 height 39
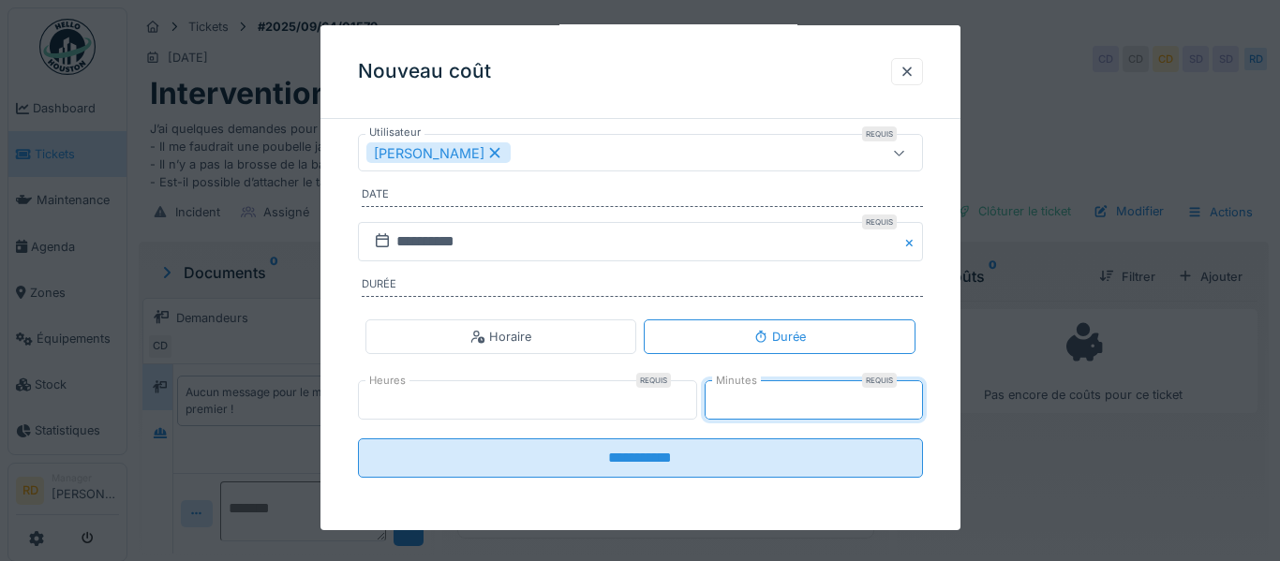
click at [906, 396] on input "**" at bounding box center [814, 400] width 218 height 39
click at [910, 406] on input "**" at bounding box center [814, 400] width 218 height 39
type input "**"
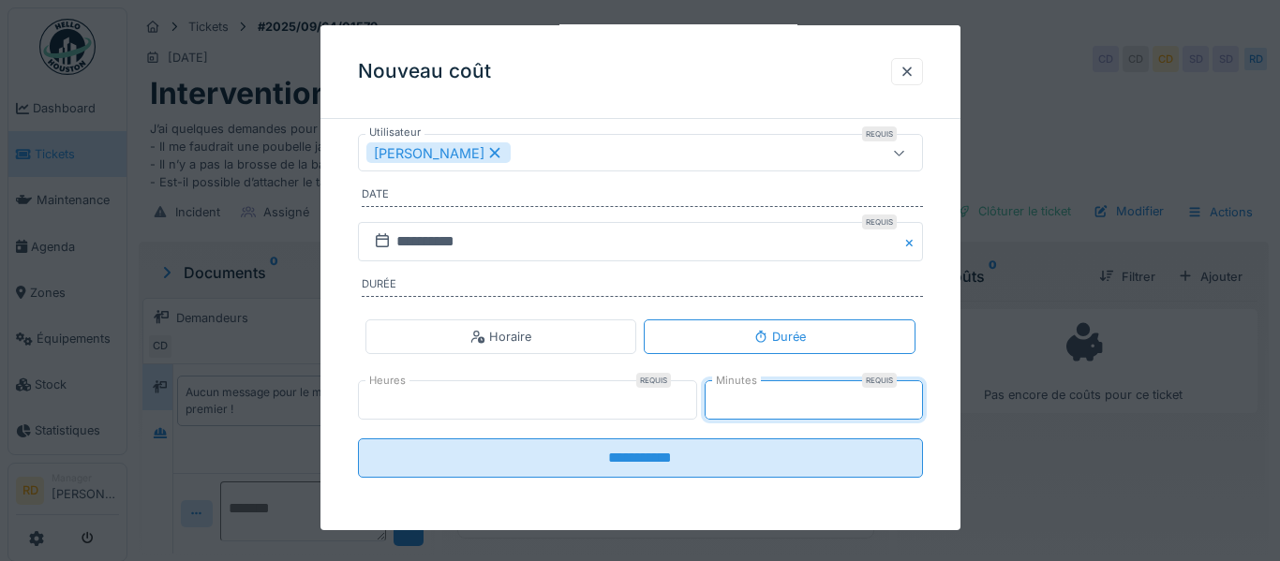
click at [910, 406] on input "**" at bounding box center [814, 400] width 218 height 39
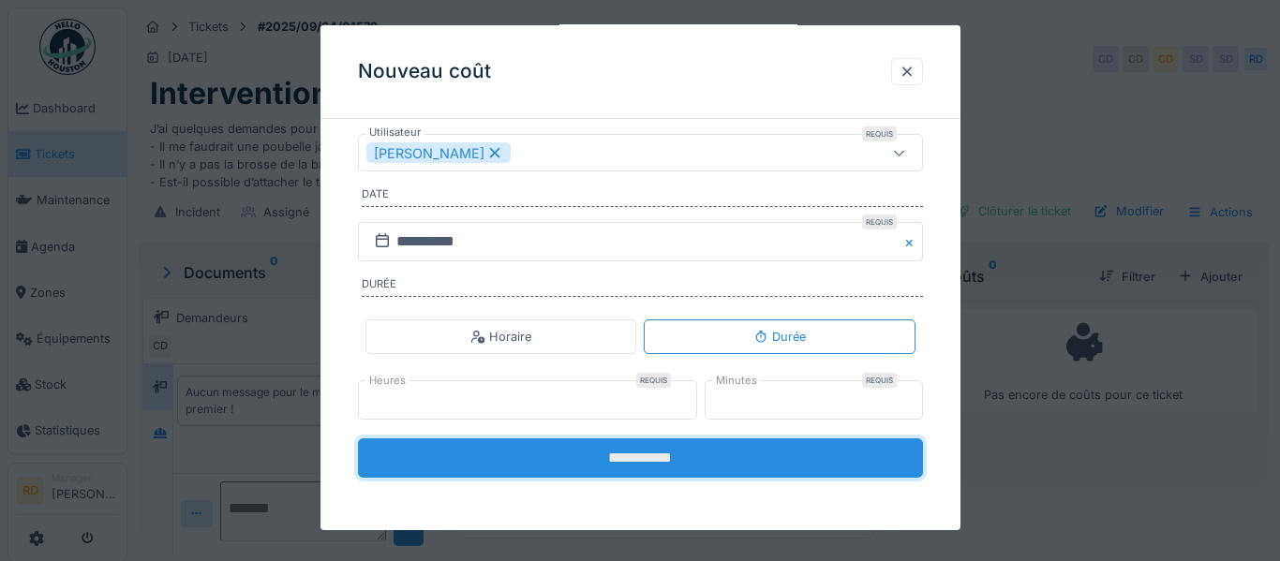
click at [772, 459] on input "**********" at bounding box center [640, 458] width 565 height 39
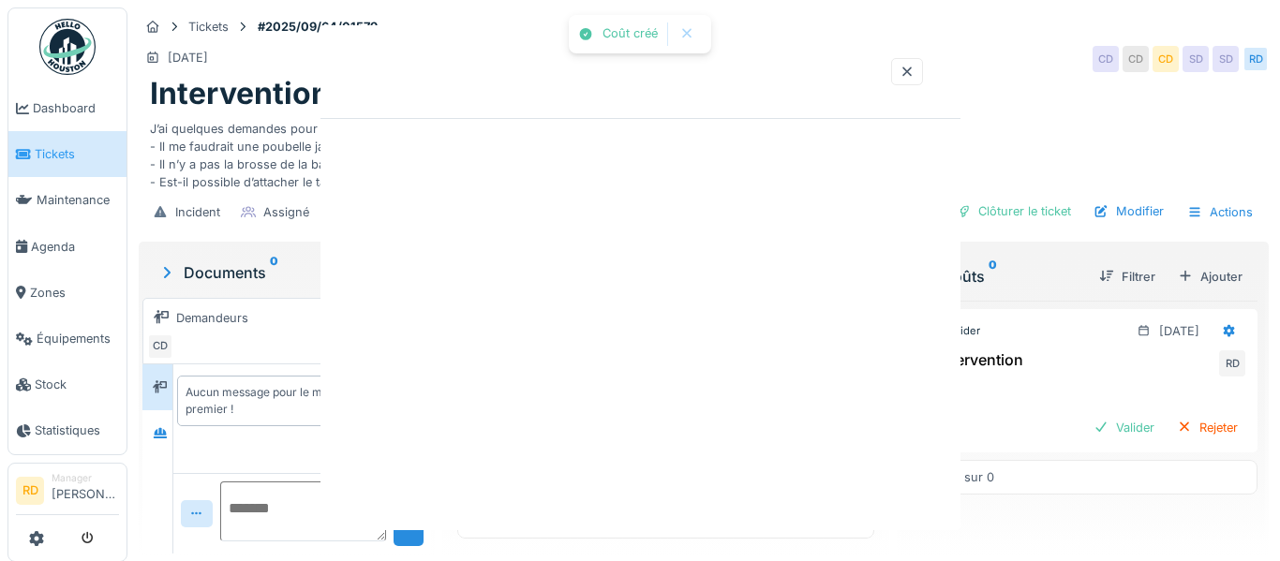
scroll to position [0, 0]
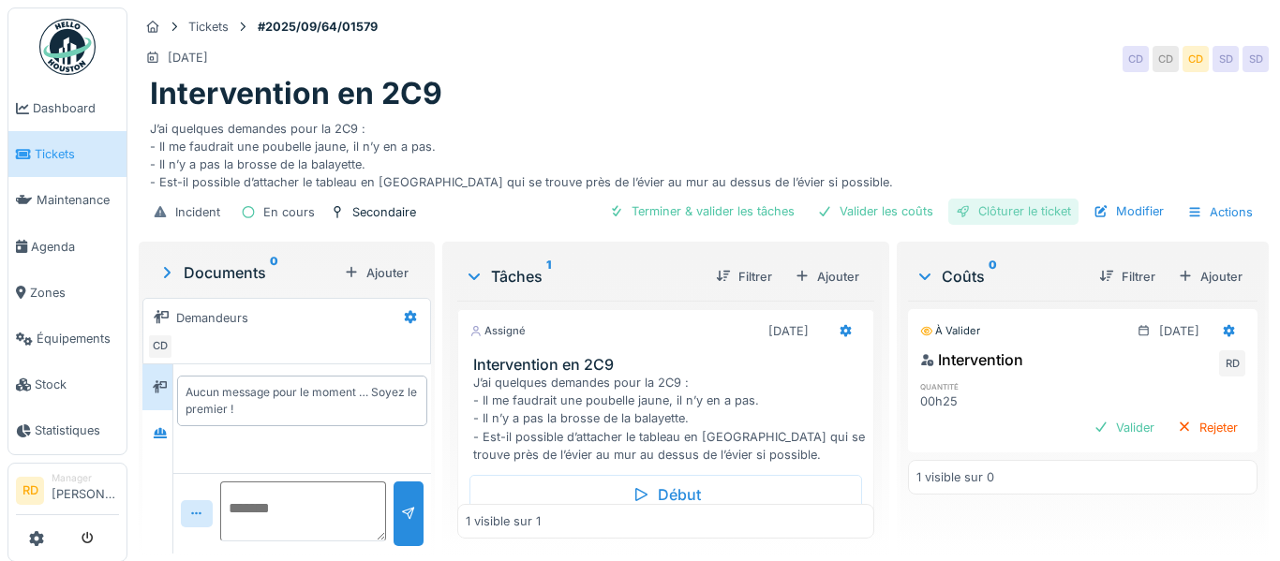
click at [1062, 218] on div "Clôturer le ticket" at bounding box center [1013, 211] width 130 height 25
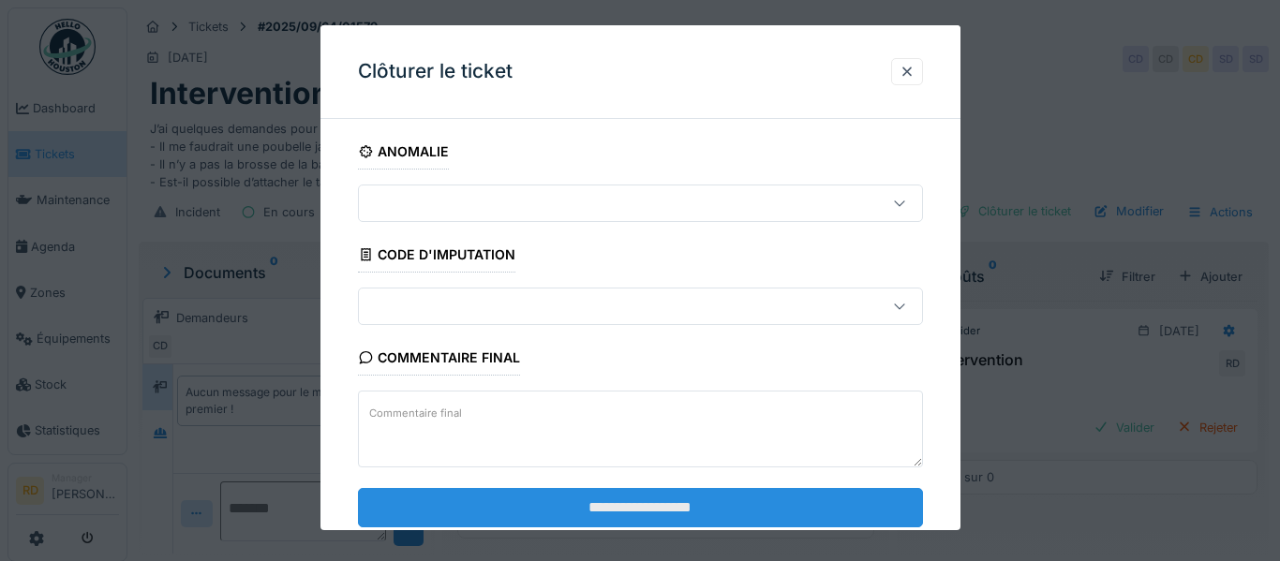
click at [748, 513] on input "**********" at bounding box center [640, 506] width 565 height 39
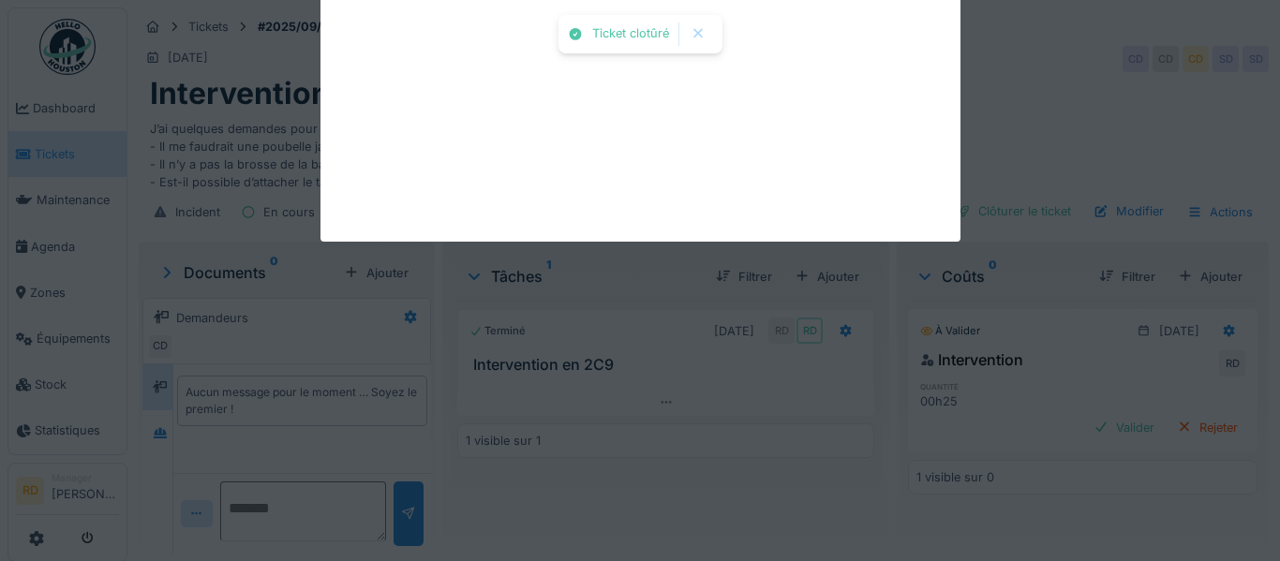
scroll to position [23, 0]
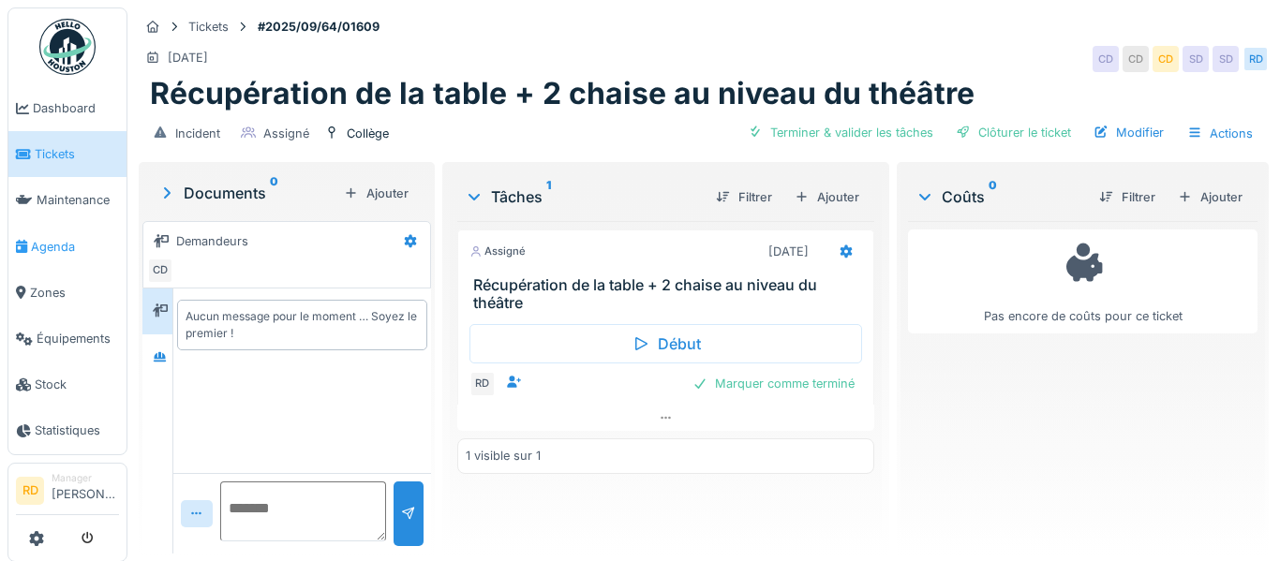
click at [83, 260] on link "Agenda" at bounding box center [67, 247] width 118 height 46
